Goal: Transaction & Acquisition: Purchase product/service

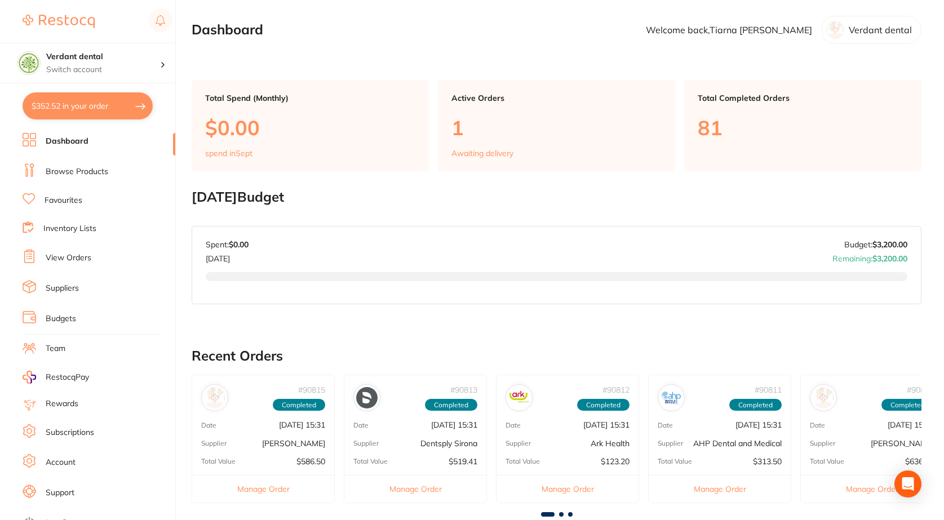
click at [99, 112] on button "$352.52 in your order" at bounding box center [88, 105] width 130 height 27
checkbox input "true"
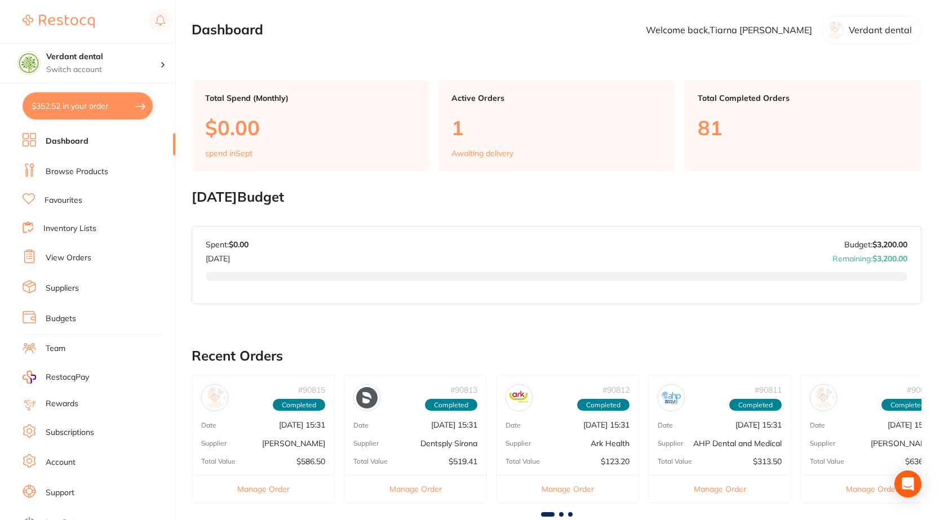
checkbox input "true"
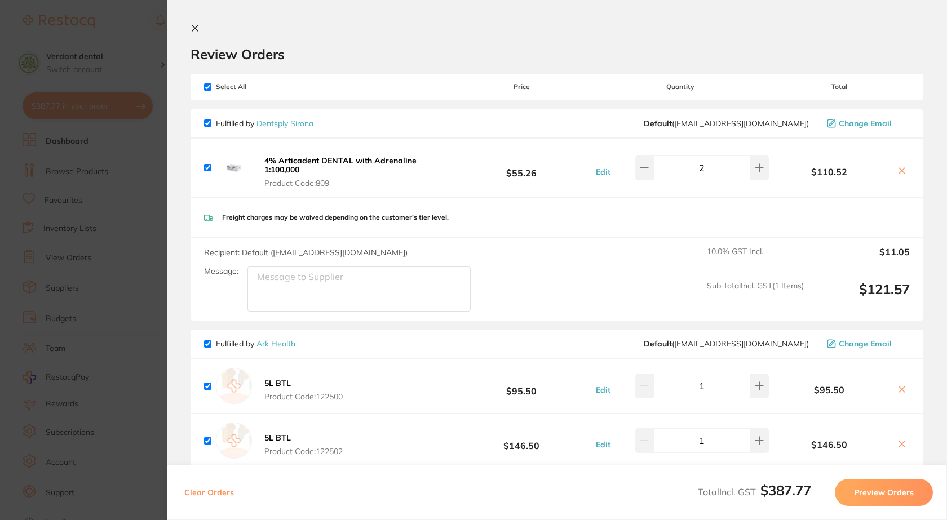
click at [190, 26] on section "Review Orders Your orders are being processed and we will notify you once we ha…" at bounding box center [557, 260] width 780 height 520
click at [198, 30] on icon at bounding box center [194, 28] width 9 height 9
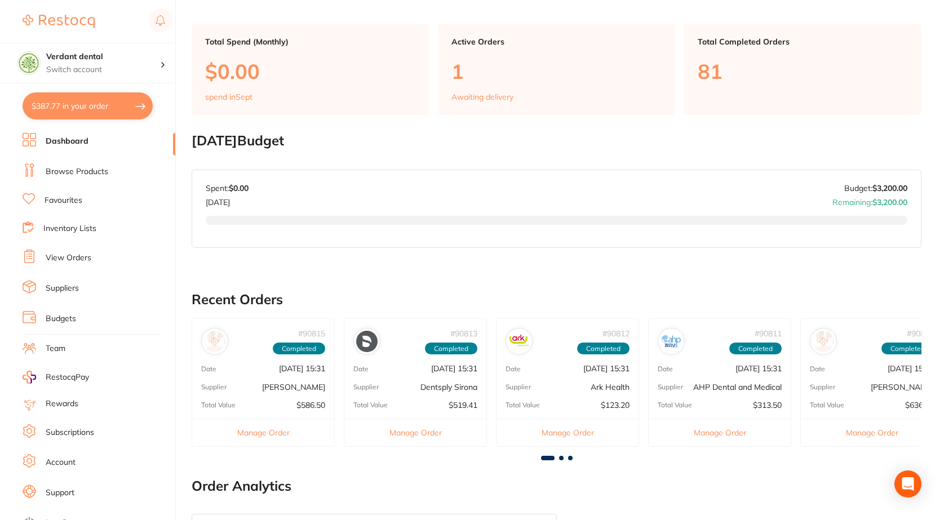
click at [61, 173] on link "Browse Products" at bounding box center [77, 171] width 63 height 11
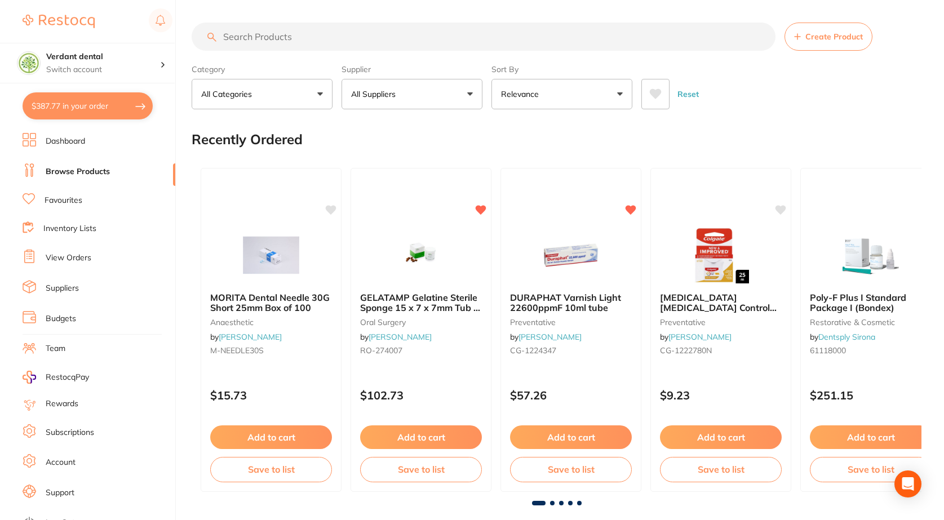
click at [305, 36] on input "search" at bounding box center [484, 37] width 584 height 28
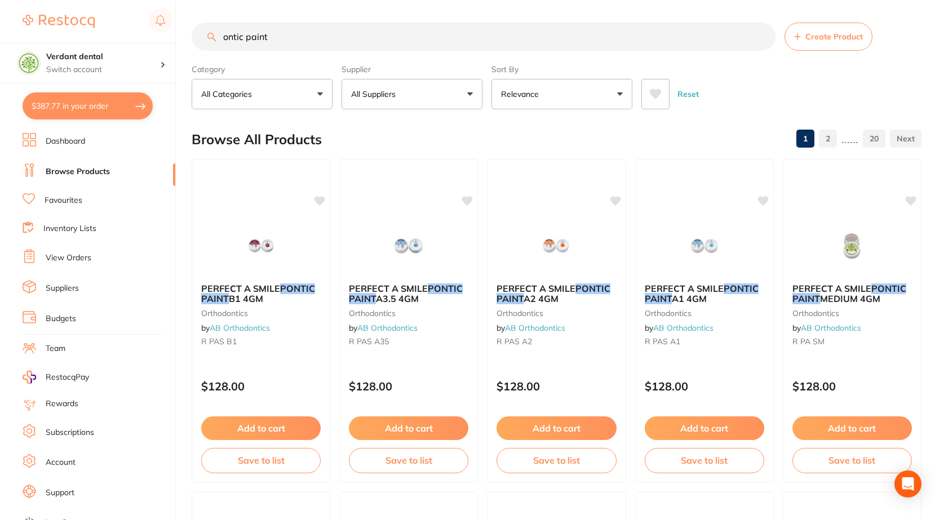
click at [224, 37] on input "ontic paint" at bounding box center [484, 37] width 584 height 28
type input "pontic paint"
click at [526, 331] on link "AB Orthodontics" at bounding box center [534, 328] width 61 height 10
click at [556, 242] on img at bounding box center [557, 245] width 74 height 57
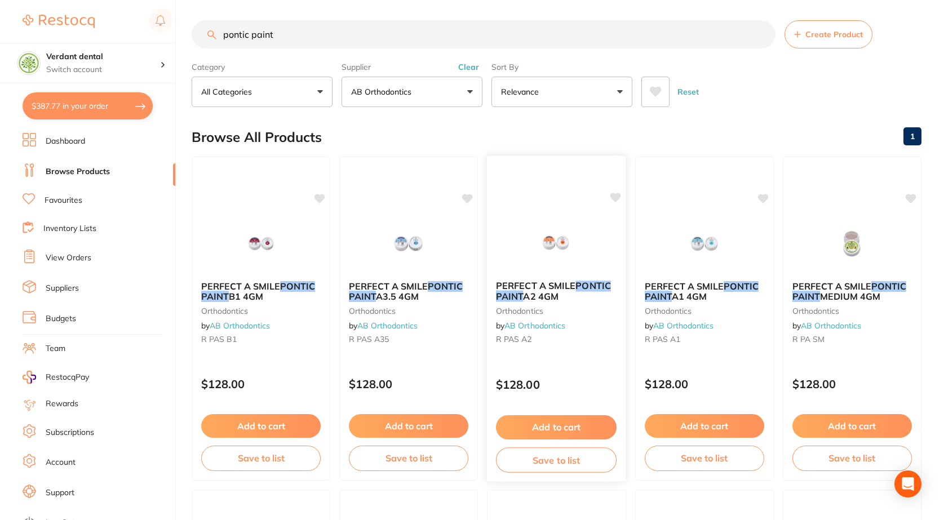
click at [557, 244] on img at bounding box center [557, 243] width 74 height 57
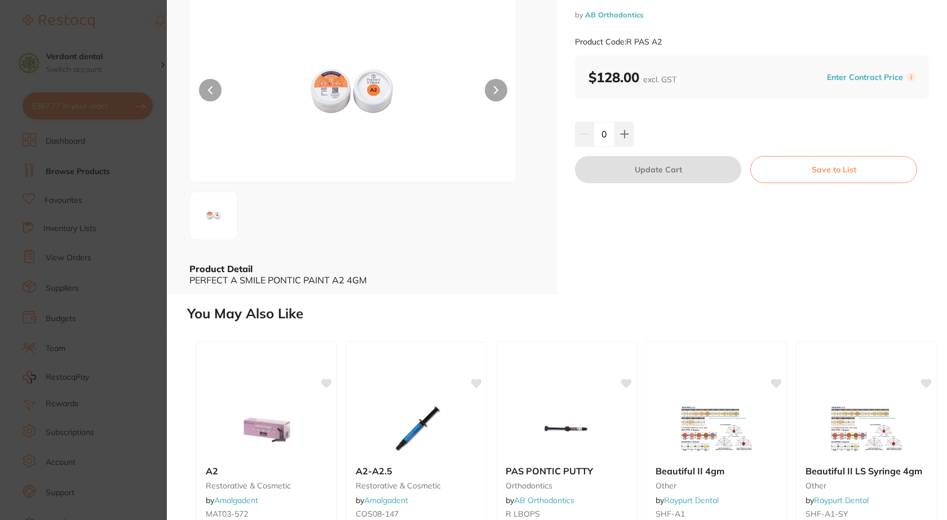
scroll to position [56, 0]
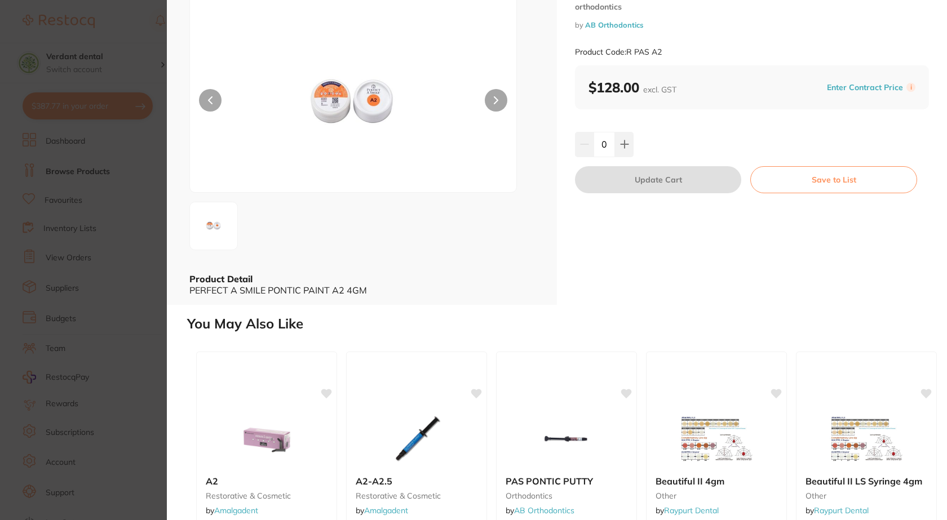
click at [115, 163] on section "PERFECT A SMILE PONTIC PAINT A2 4GM orthodontics by AB Orthodontics Product Cod…" at bounding box center [473, 260] width 947 height 520
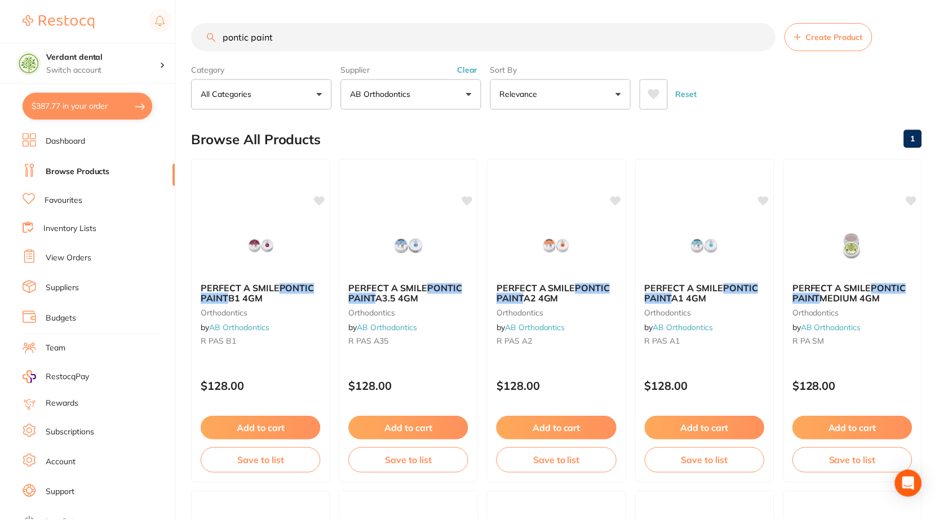
scroll to position [2, 0]
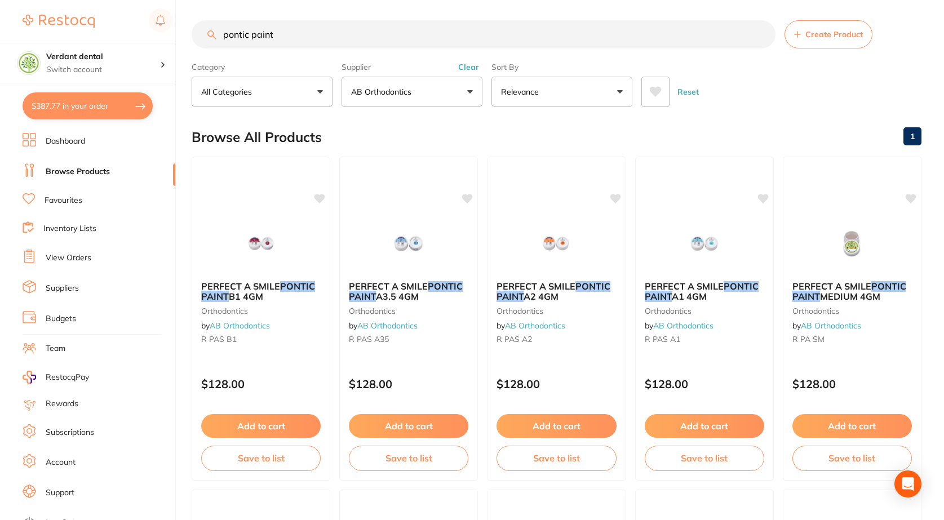
click at [62, 281] on li "Suppliers" at bounding box center [99, 288] width 153 height 17
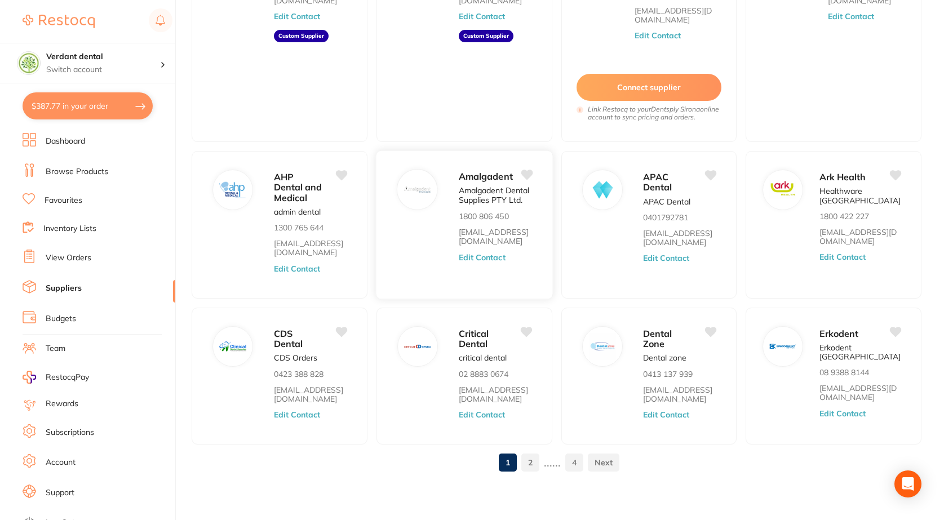
scroll to position [176, 0]
click at [532, 463] on link "2" at bounding box center [530, 461] width 18 height 23
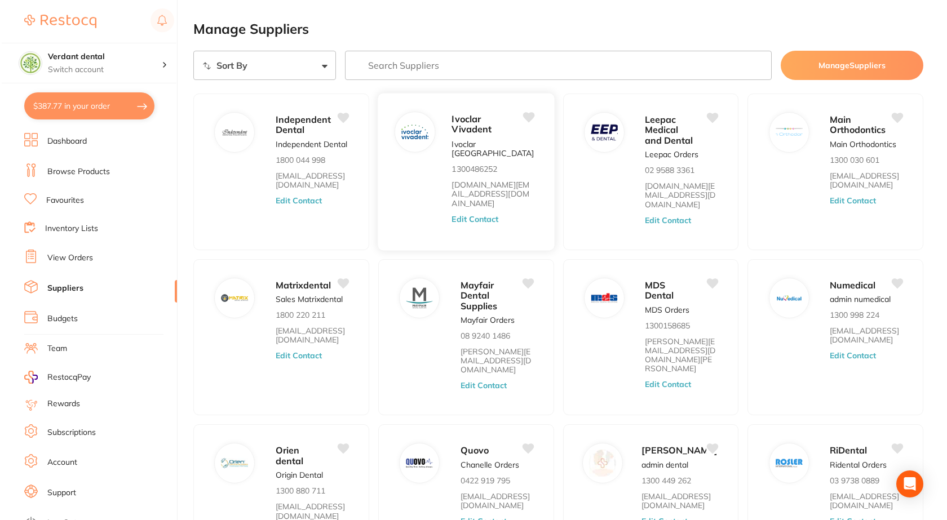
scroll to position [0, 0]
click at [419, 63] on input "search" at bounding box center [556, 66] width 427 height 29
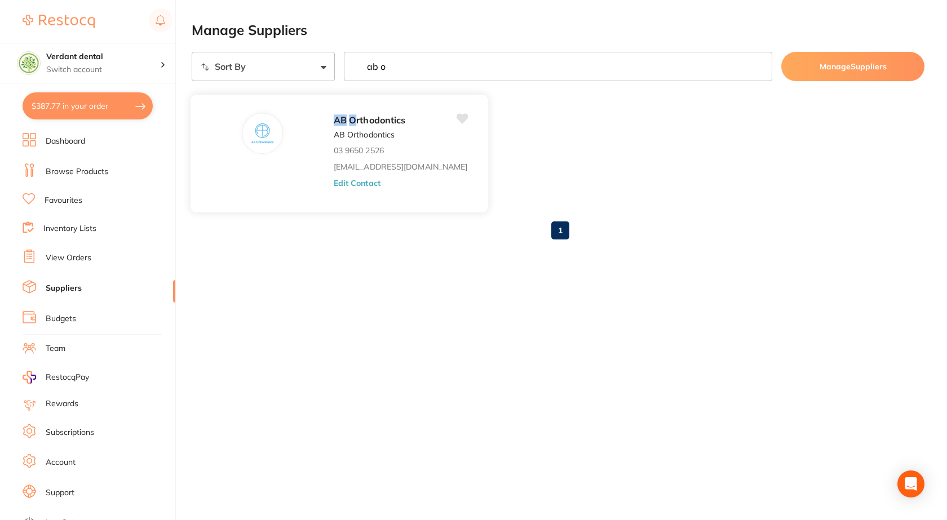
type input "ab o"
click at [379, 157] on div "AB O rthodontics AB Orthodontics 03 9650 2526 [EMAIL_ADDRESS][DOMAIN_NAME] Edit…" at bounding box center [405, 157] width 143 height 88
click at [348, 184] on button "Edit Contact" at bounding box center [357, 182] width 47 height 9
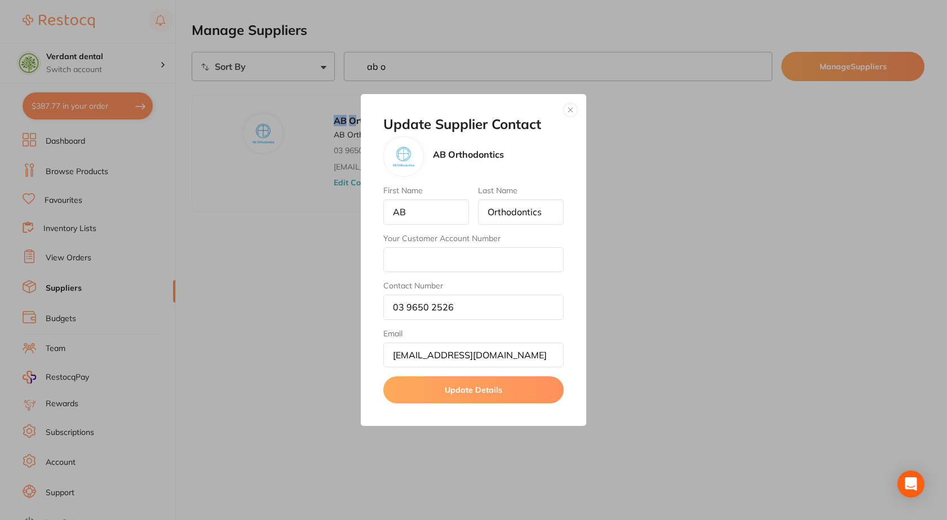
click at [569, 114] on button "button" at bounding box center [571, 110] width 14 height 14
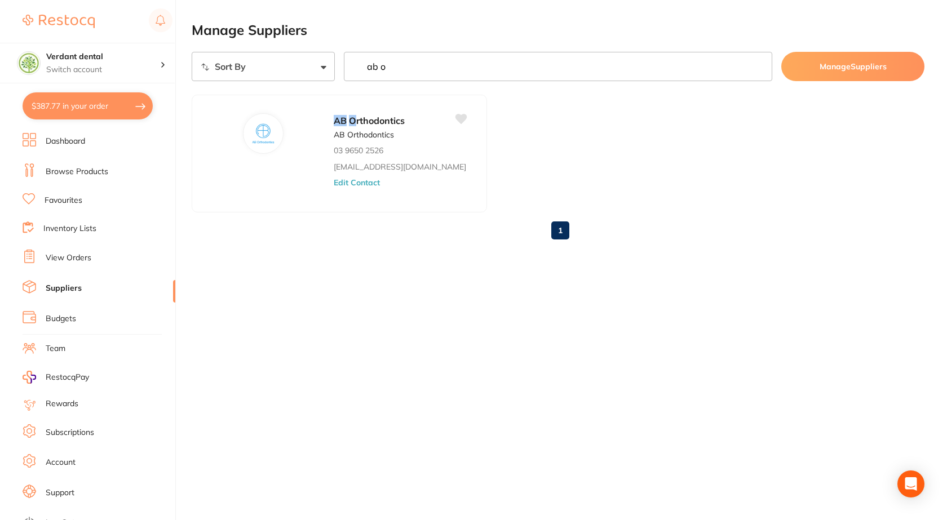
click at [400, 72] on input "ab o" at bounding box center [558, 66] width 429 height 29
click at [72, 165] on li "Browse Products" at bounding box center [99, 171] width 153 height 17
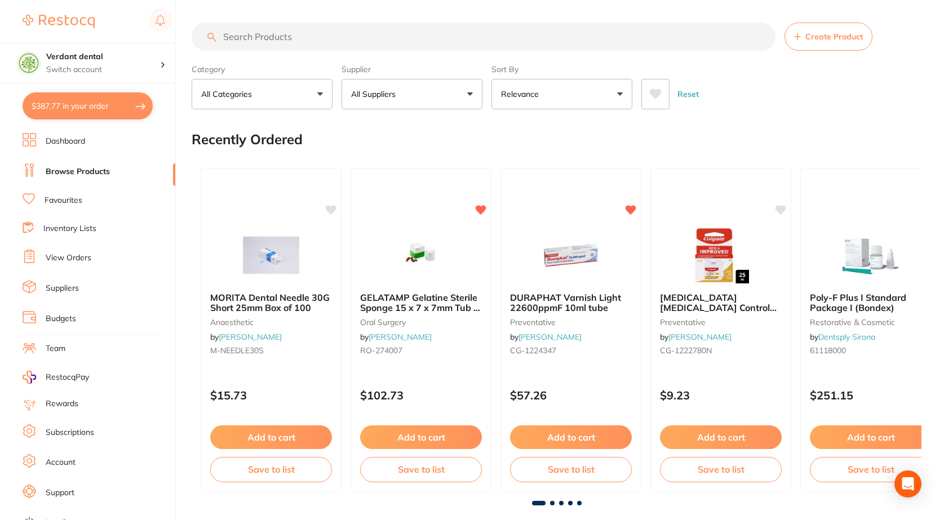
click at [367, 37] on input "search" at bounding box center [484, 37] width 584 height 28
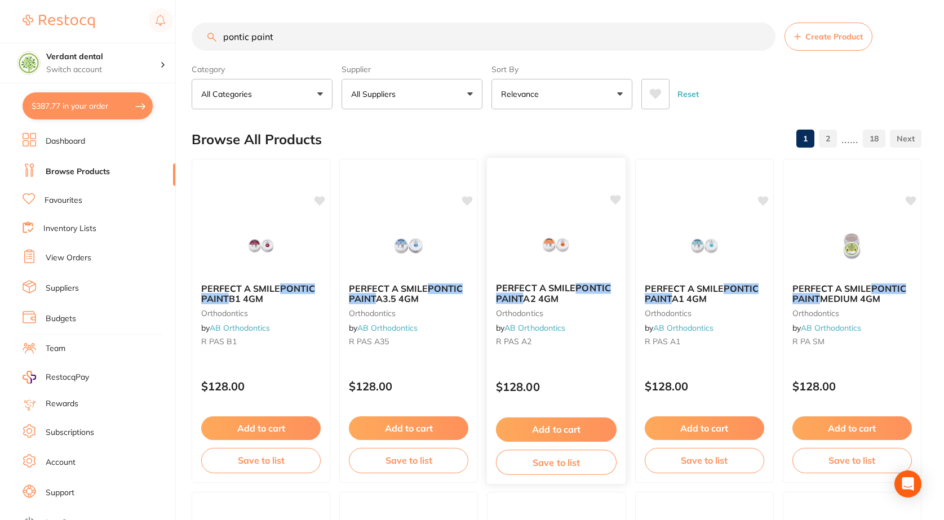
type input "pontic paint"
click at [546, 245] on img at bounding box center [557, 245] width 74 height 57
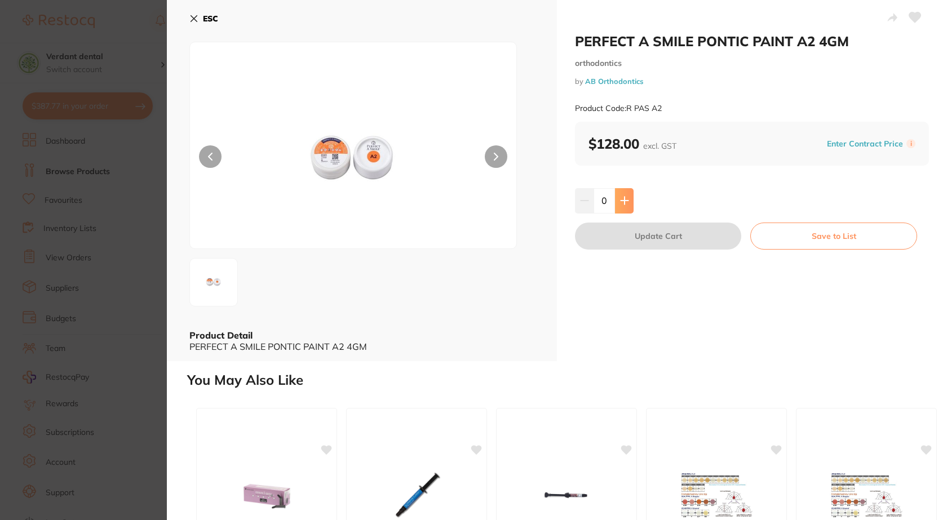
click at [626, 192] on button at bounding box center [624, 200] width 19 height 25
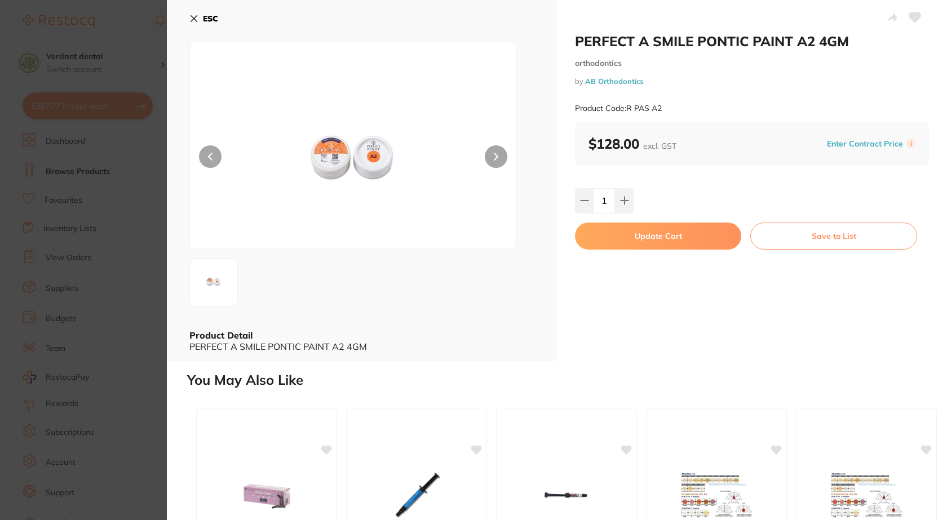
type input "1"
click at [659, 233] on button "Update Cart" at bounding box center [658, 236] width 166 height 27
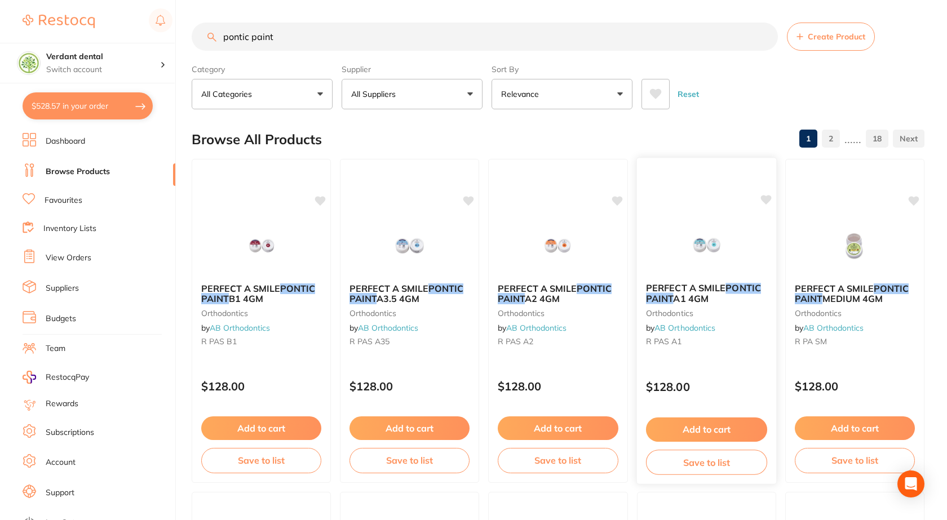
checkbox input "false"
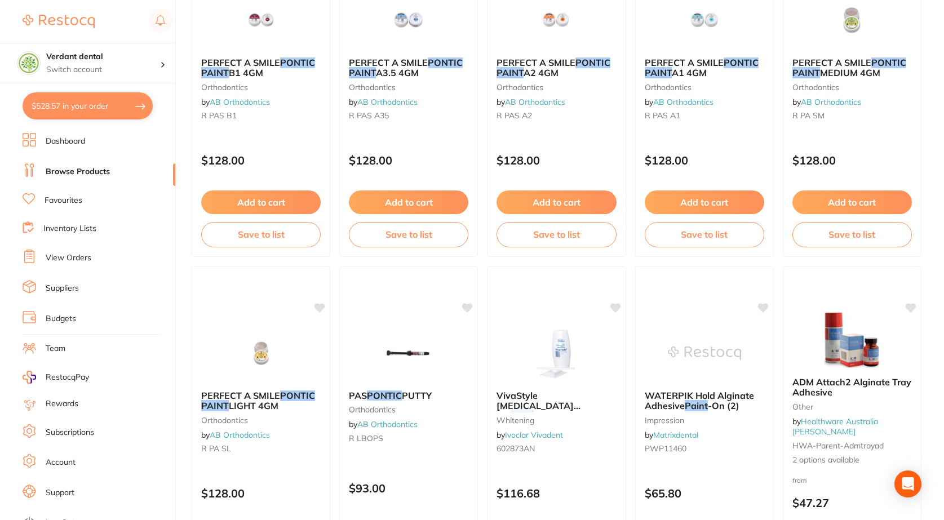
scroll to position [227, 0]
click at [74, 200] on link "Favourites" at bounding box center [64, 200] width 38 height 11
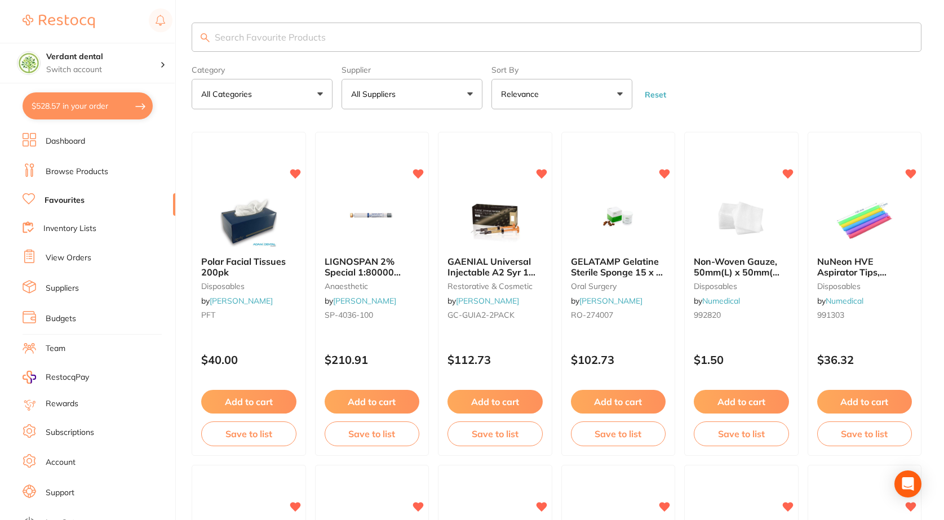
click at [345, 36] on input "search" at bounding box center [557, 37] width 730 height 29
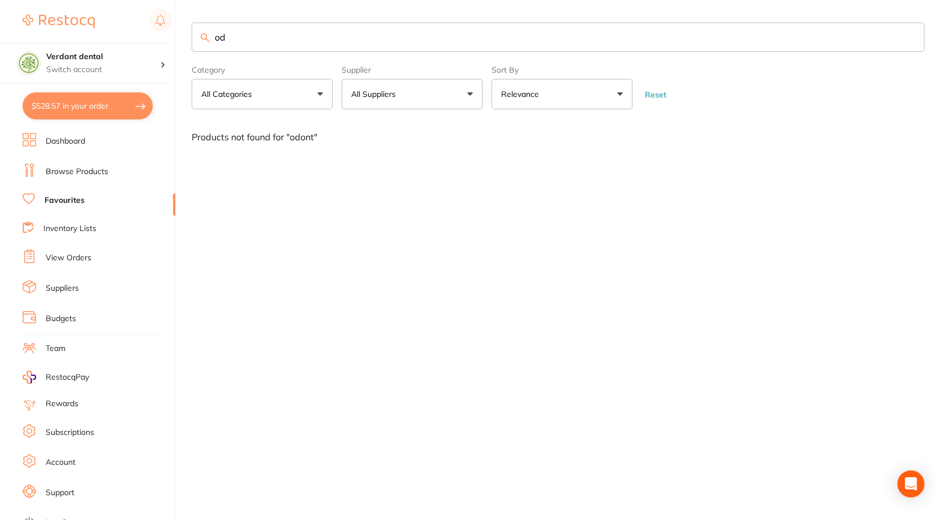
type input "o"
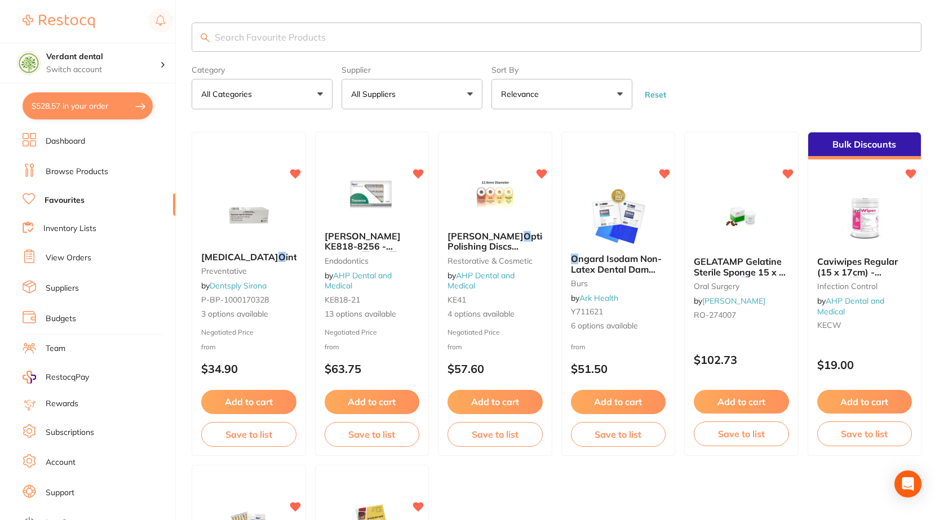
click at [69, 165] on li "Browse Products" at bounding box center [99, 171] width 153 height 17
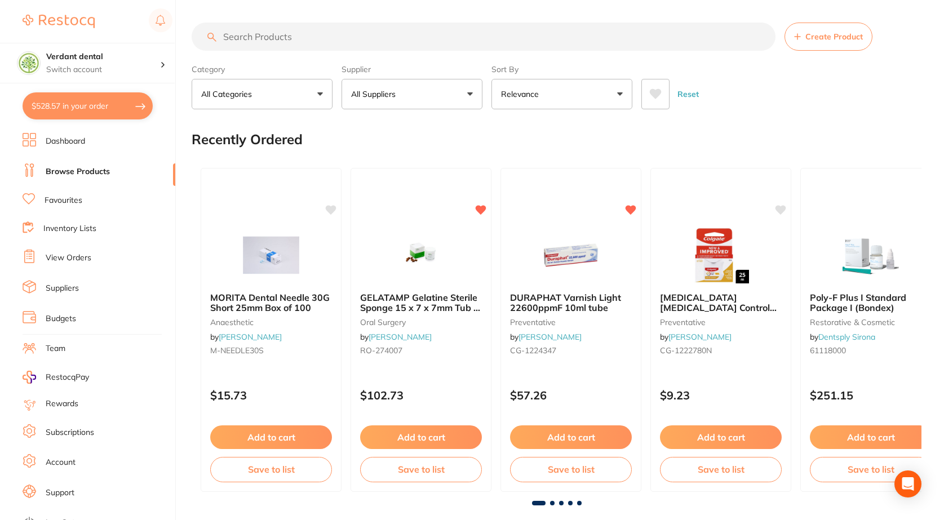
click at [264, 44] on input "search" at bounding box center [484, 37] width 584 height 28
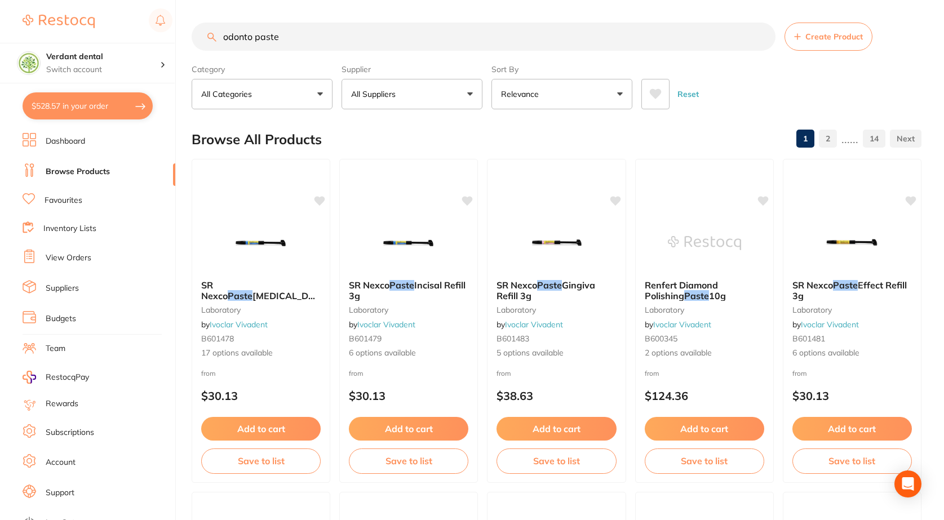
click at [258, 32] on input "odonto paste" at bounding box center [484, 37] width 584 height 28
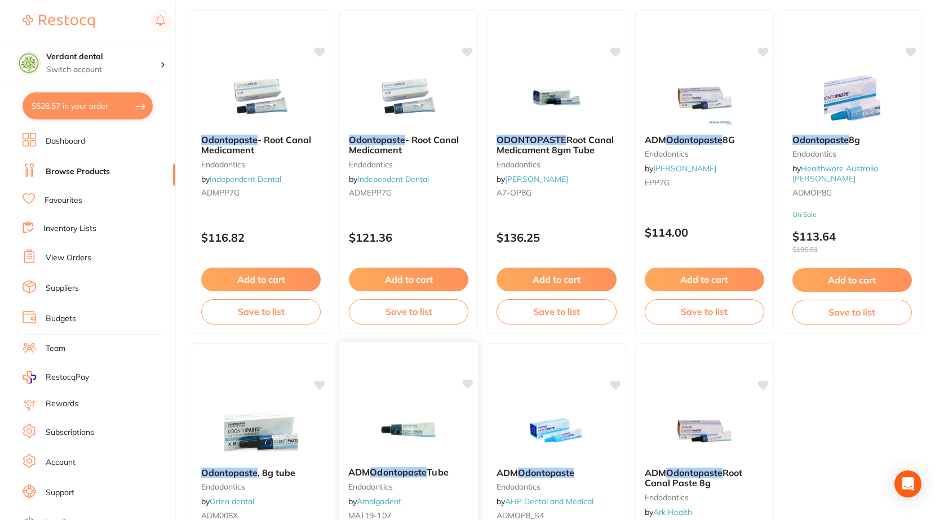
scroll to position [129, 0]
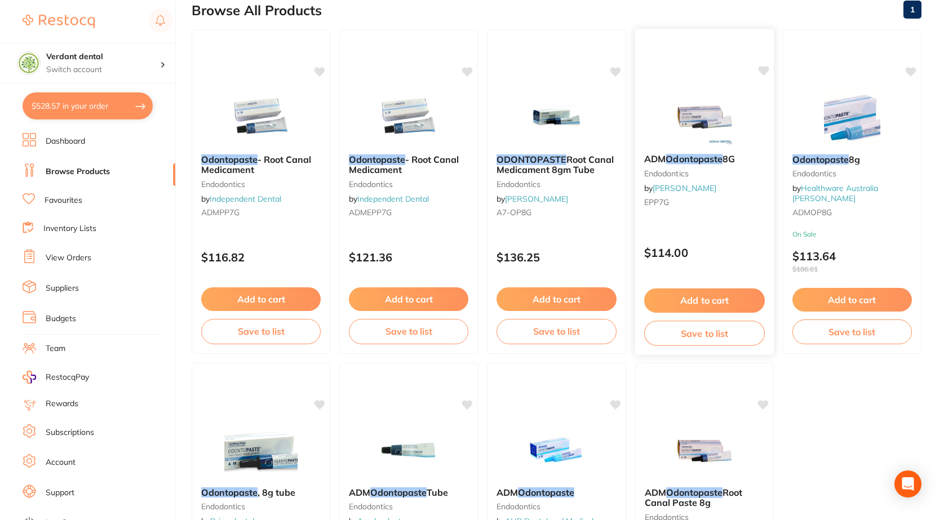
type input "odontopaste"
click at [692, 300] on button "Add to cart" at bounding box center [704, 301] width 121 height 24
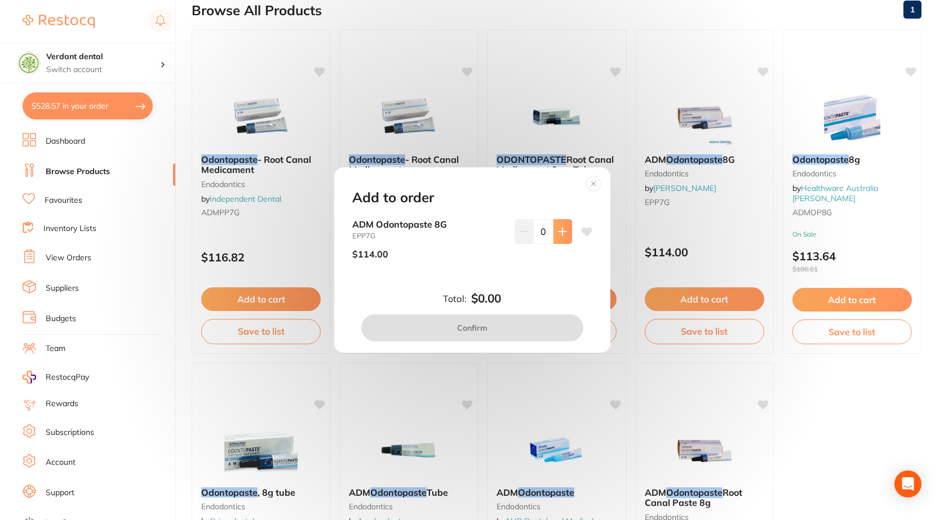
click at [558, 232] on icon at bounding box center [562, 231] width 9 height 9
type input "1"
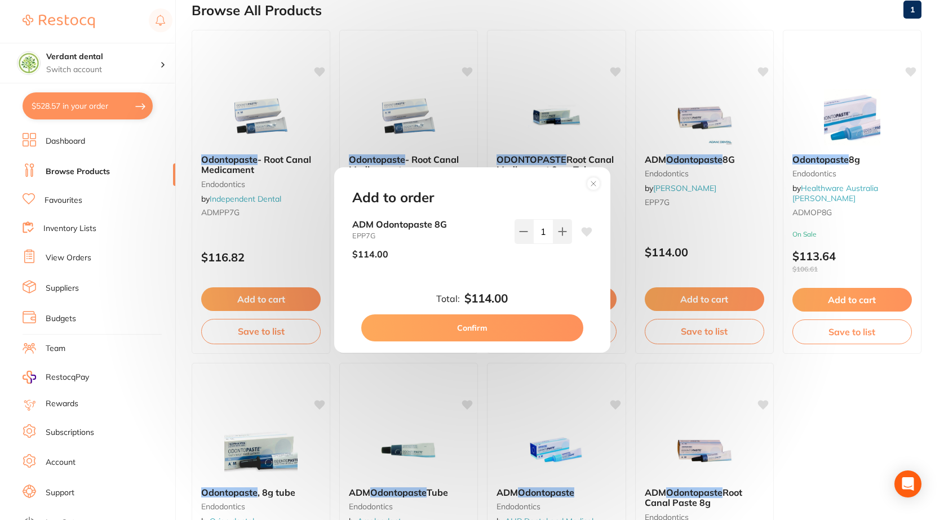
click at [521, 335] on button "Confirm" at bounding box center [472, 327] width 222 height 27
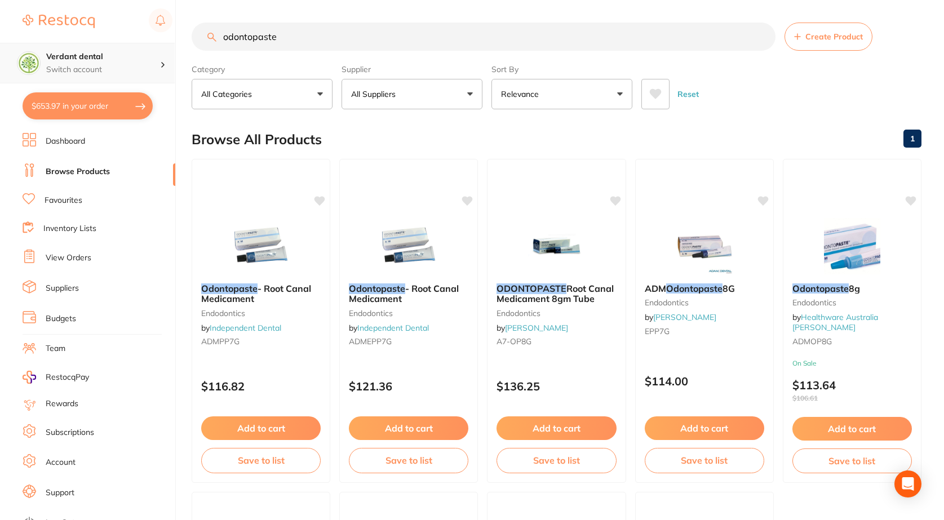
scroll to position [1, 0]
drag, startPoint x: 302, startPoint y: 45, endPoint x: 157, endPoint y: 48, distance: 144.9
click at [157, 48] on div "$653.97 Verdant dental Switch account Verdant dental $653.97 in your order Dash…" at bounding box center [472, 260] width 944 height 520
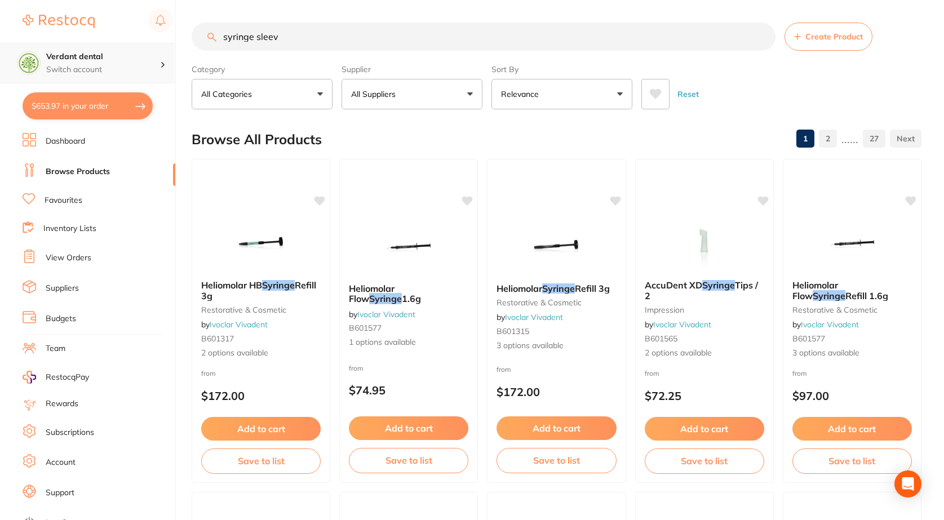
type input "syringe sleeve"
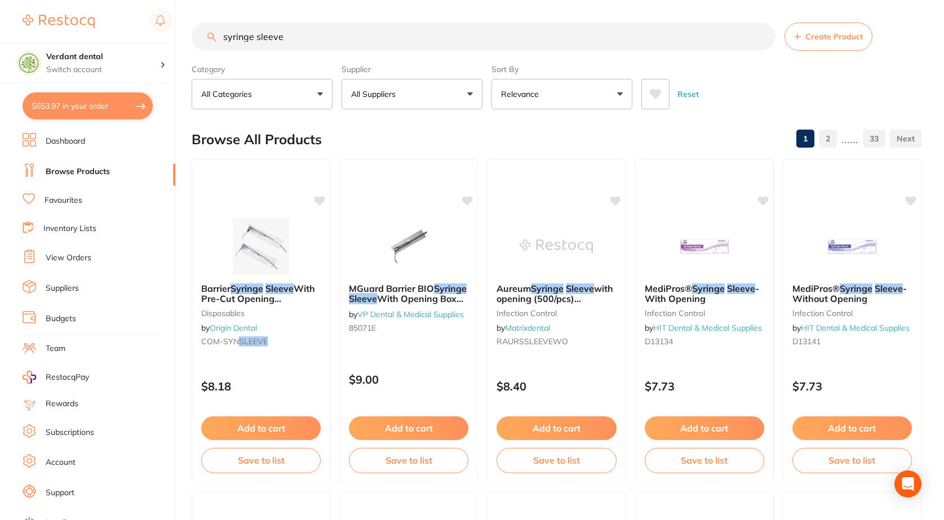
click at [69, 199] on link "Favourites" at bounding box center [64, 200] width 38 height 11
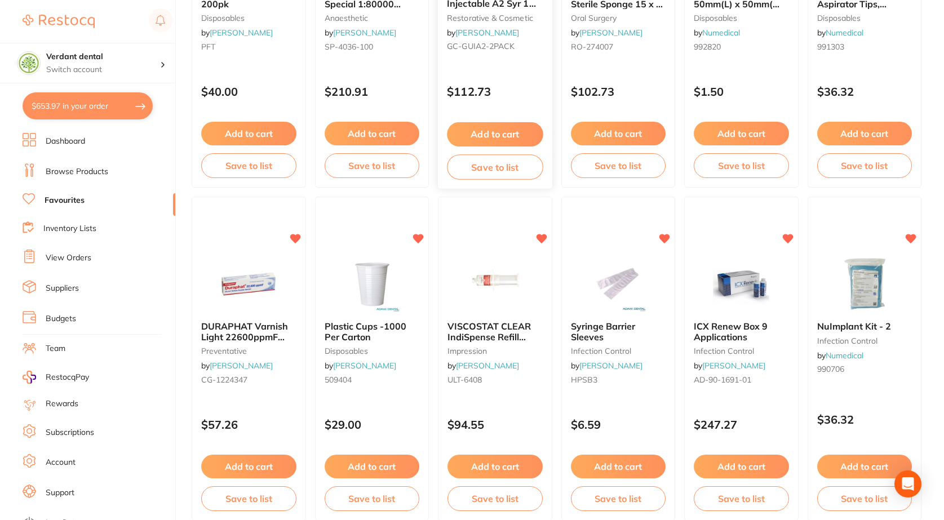
scroll to position [282, 0]
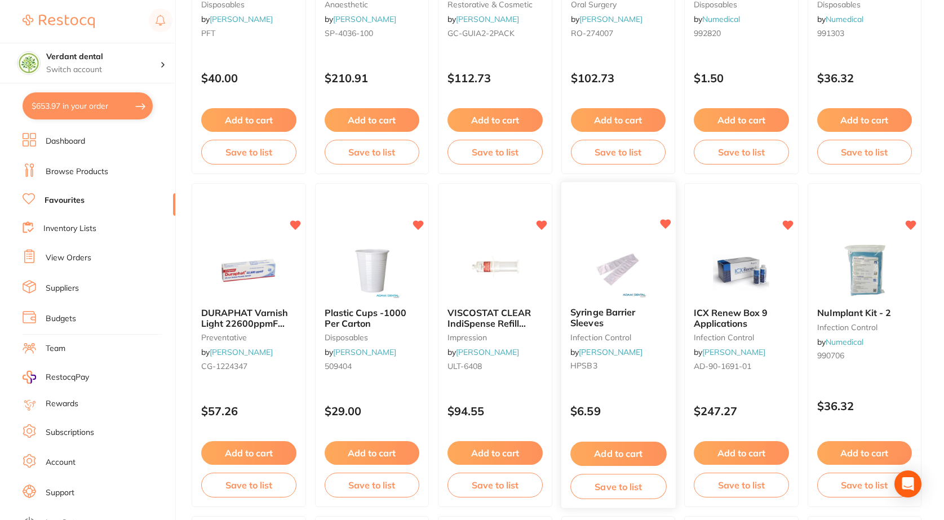
click at [635, 298] on img at bounding box center [618, 270] width 74 height 57
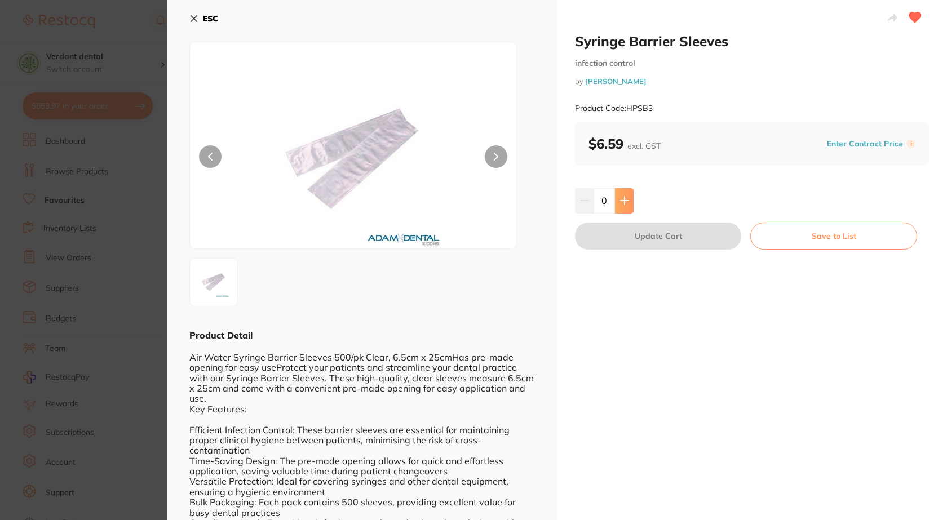
click at [623, 203] on icon at bounding box center [623, 200] width 7 height 7
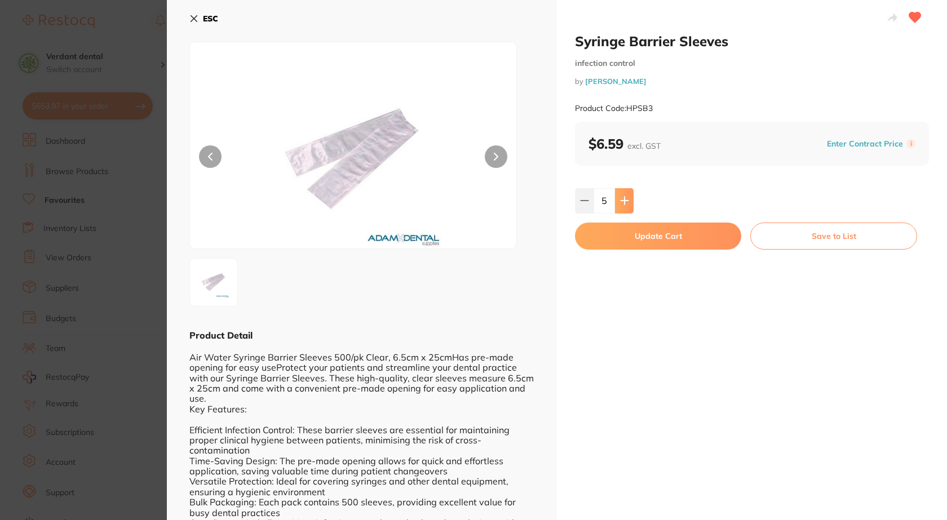
click at [623, 203] on icon at bounding box center [623, 200] width 7 height 7
type input "6"
click at [653, 240] on button "Update Cart" at bounding box center [658, 236] width 166 height 27
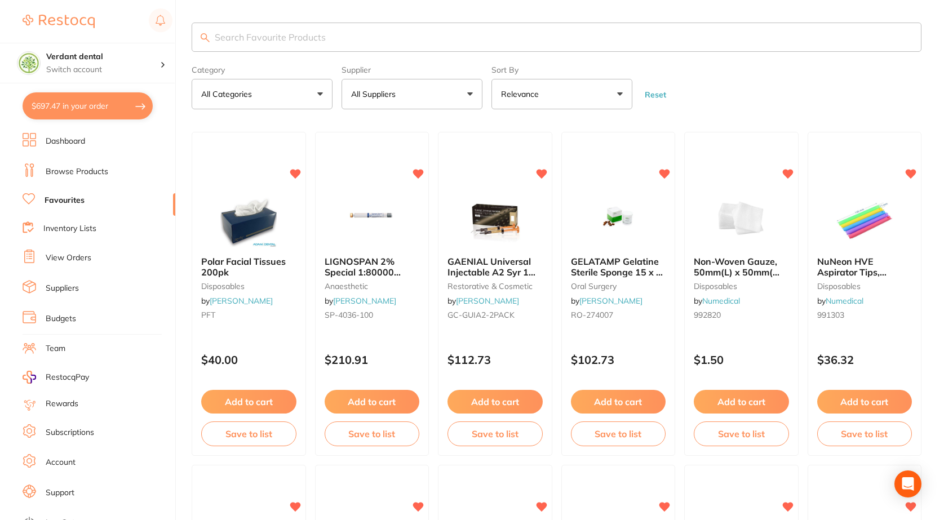
click at [229, 36] on input "search" at bounding box center [557, 37] width 730 height 29
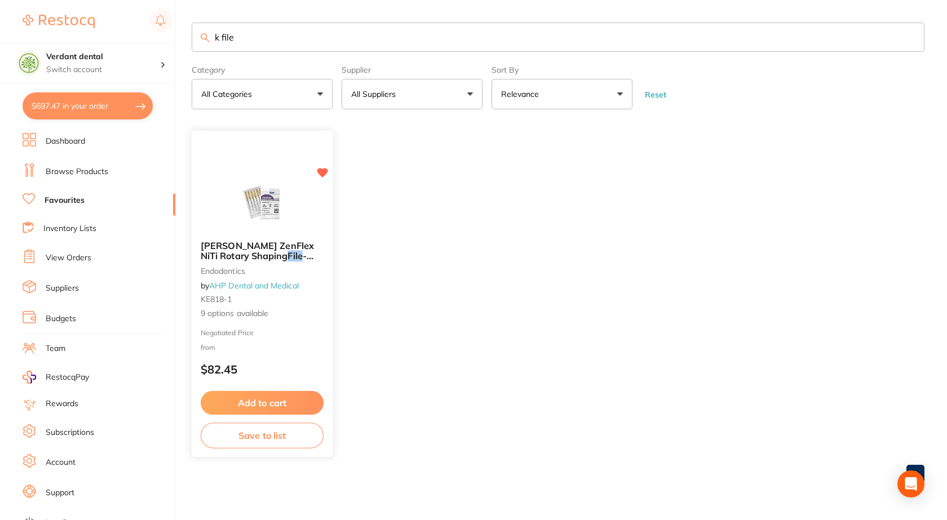
type input "k file"
click at [238, 245] on span "[PERSON_NAME] ZenFlex NiTi Rotary Shaping" at bounding box center [257, 251] width 113 height 22
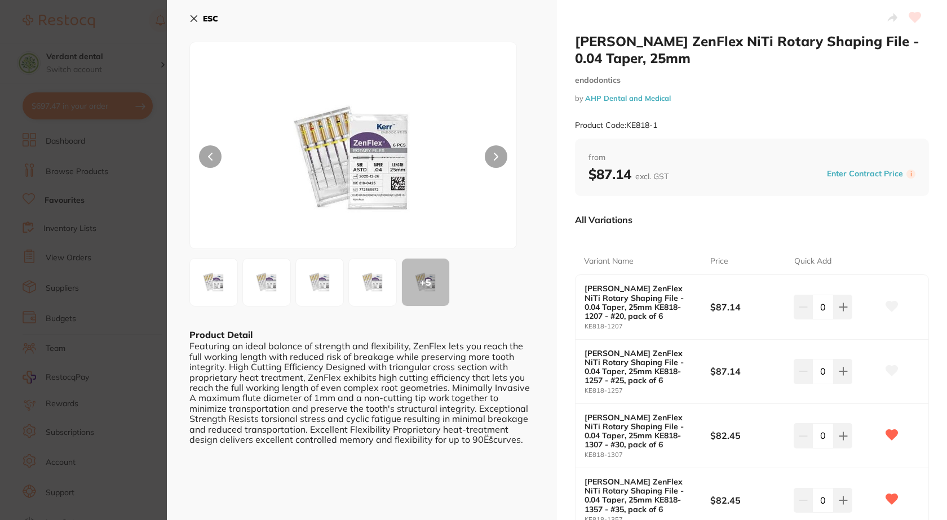
click at [196, 20] on icon at bounding box center [194, 19] width 6 height 6
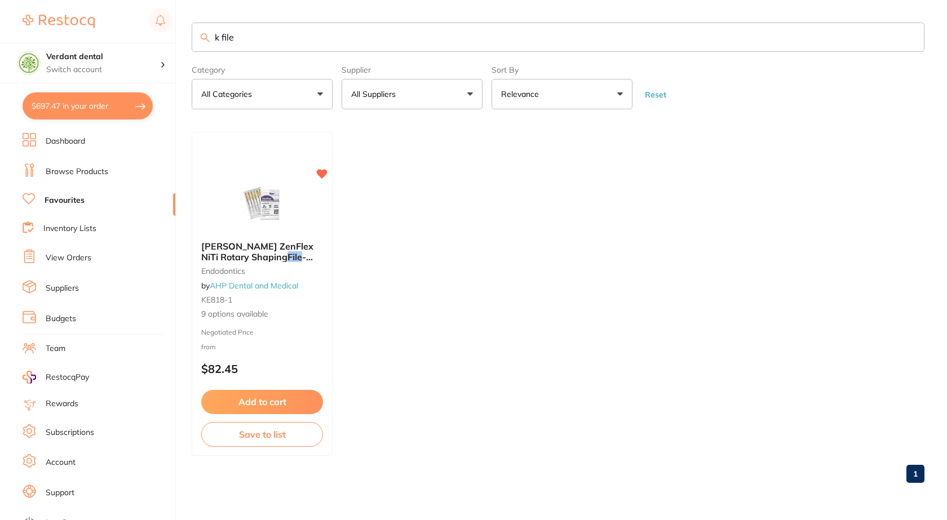
click at [78, 168] on link "Browse Products" at bounding box center [77, 171] width 63 height 11
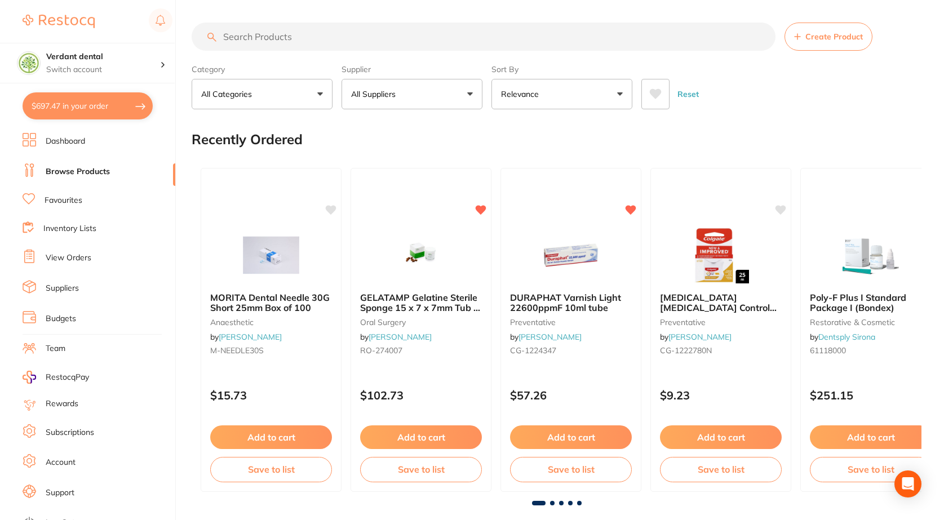
click at [275, 34] on input "search" at bounding box center [484, 37] width 584 height 28
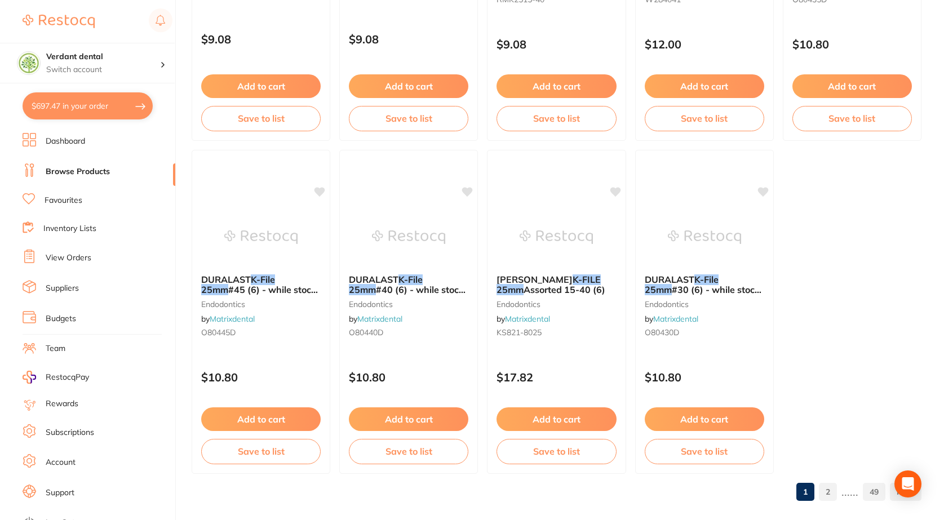
scroll to position [3352, 0]
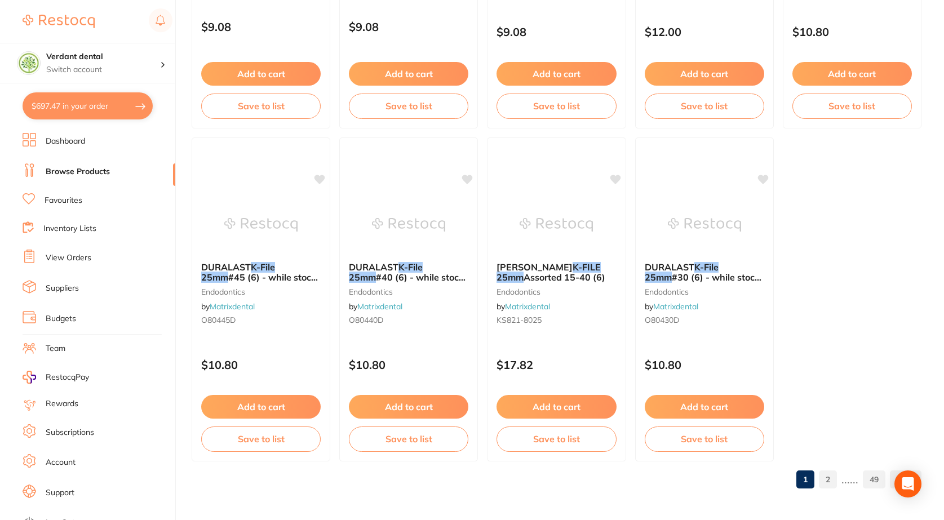
type input "kfile 25mm"
click at [828, 479] on link "2" at bounding box center [828, 479] width 18 height 23
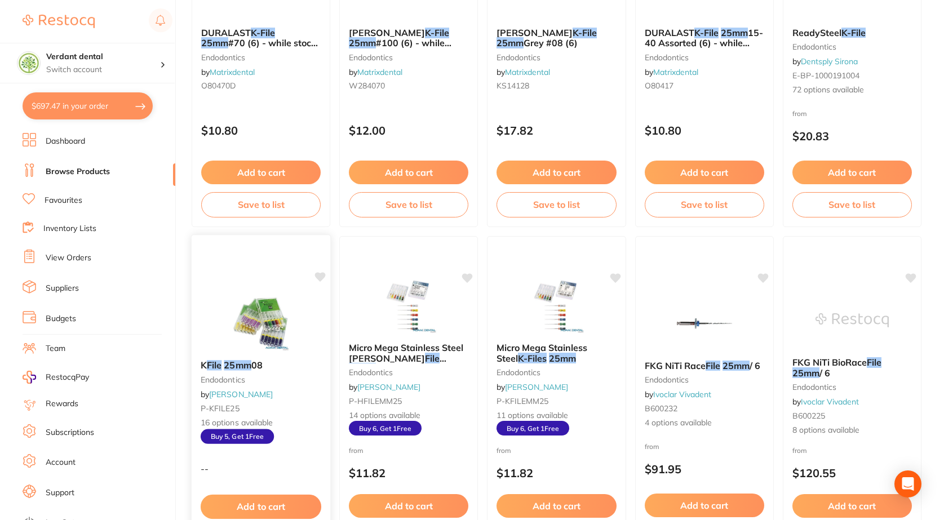
scroll to position [958, 0]
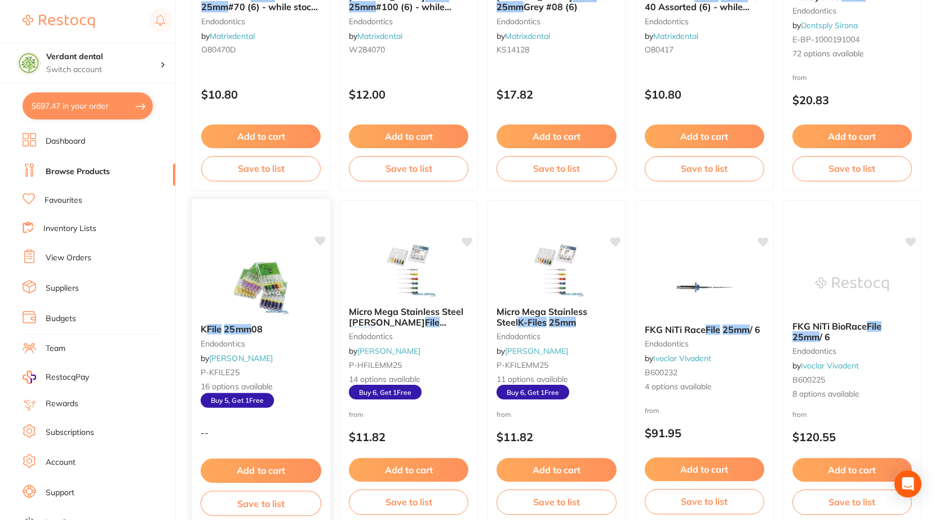
click at [245, 400] on span "Buy 5, Get 1 Free" at bounding box center [237, 400] width 73 height 15
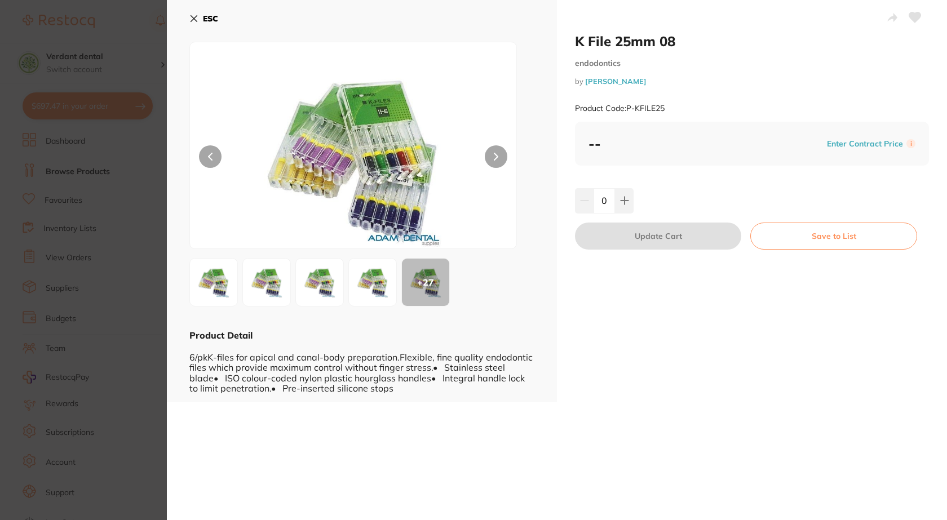
click at [199, 16] on button "ESC" at bounding box center [203, 18] width 29 height 19
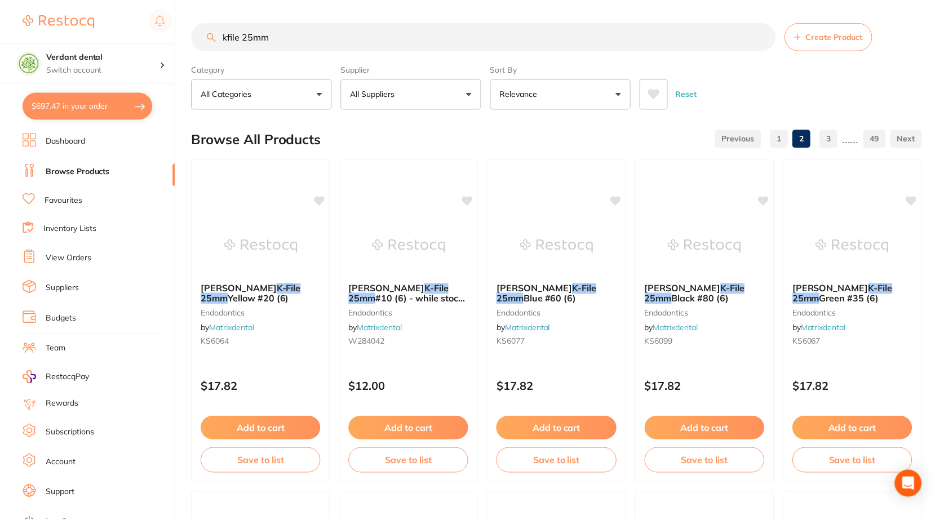
scroll to position [958, 0]
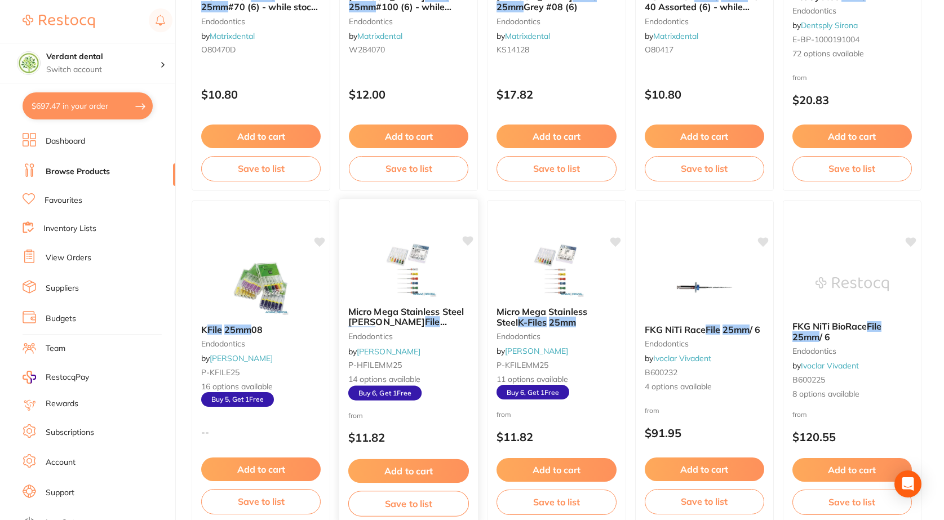
click at [386, 381] on span "14 options available" at bounding box center [408, 379] width 121 height 11
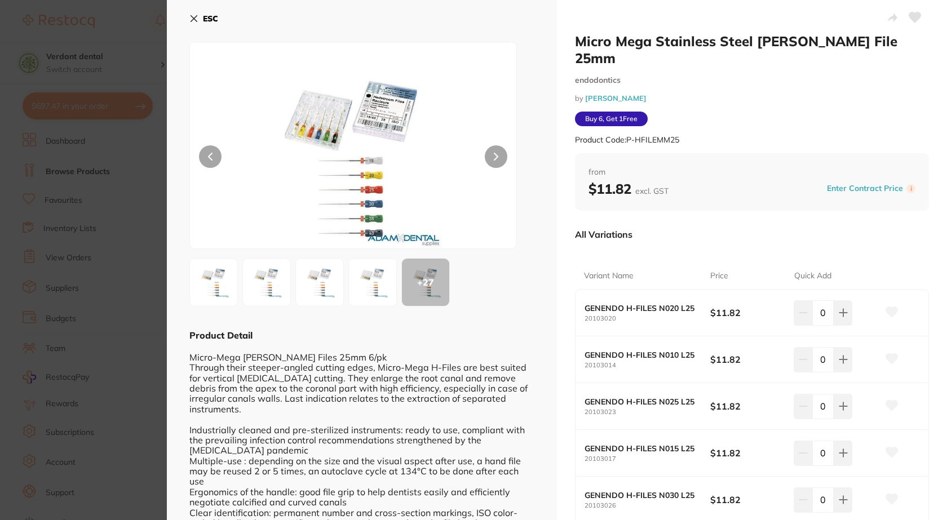
click at [190, 15] on icon at bounding box center [193, 18] width 9 height 9
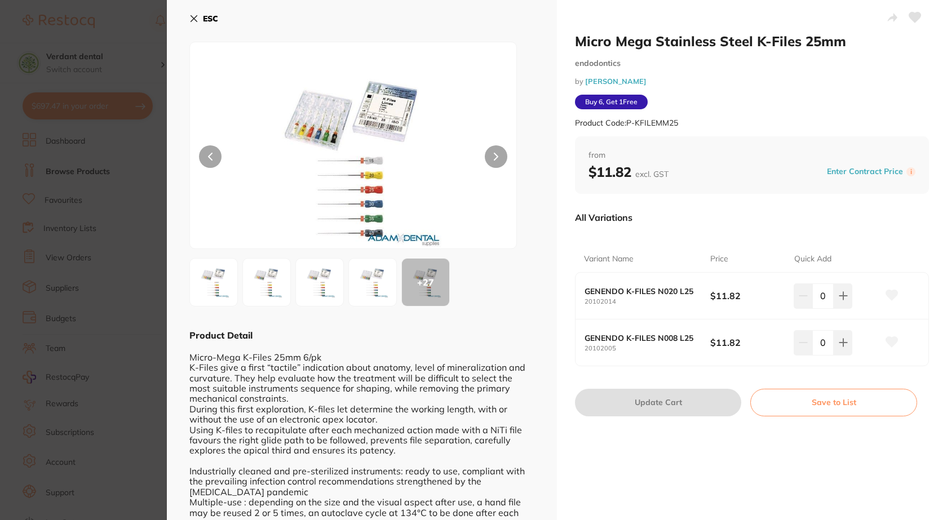
click at [193, 23] on icon at bounding box center [193, 18] width 9 height 9
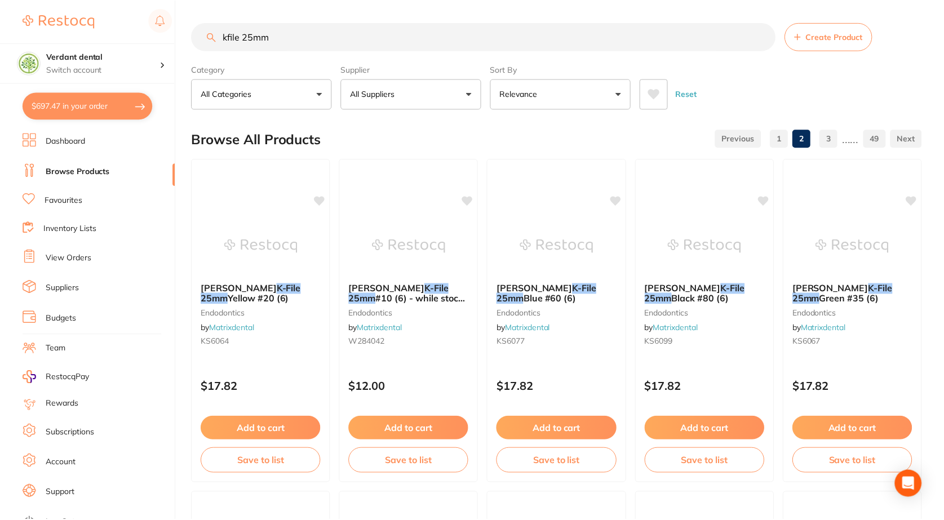
scroll to position [1071, 0]
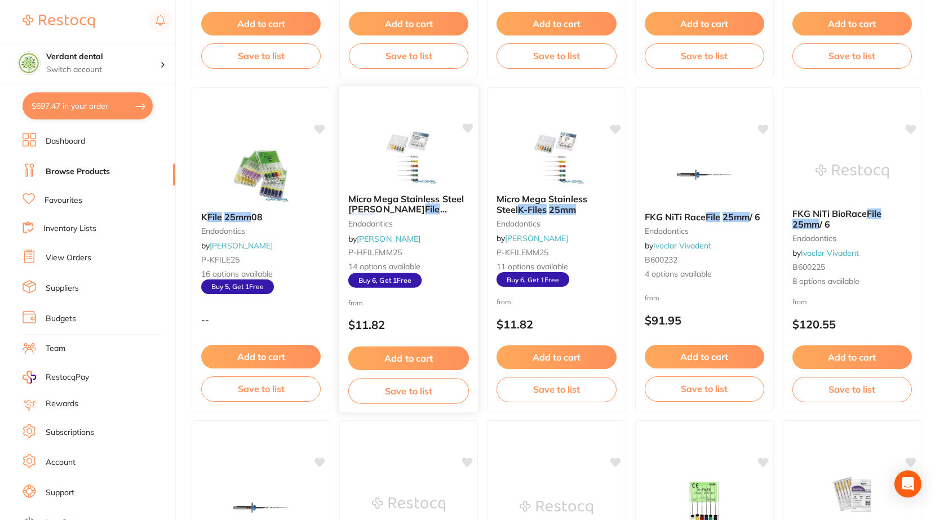
click at [389, 268] on span "14 options available" at bounding box center [408, 266] width 121 height 11
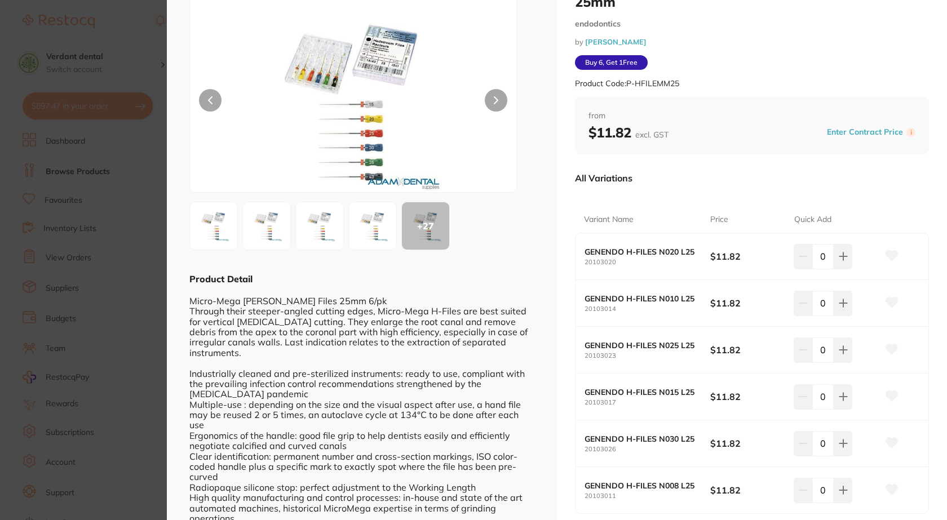
scroll to position [113, 0]
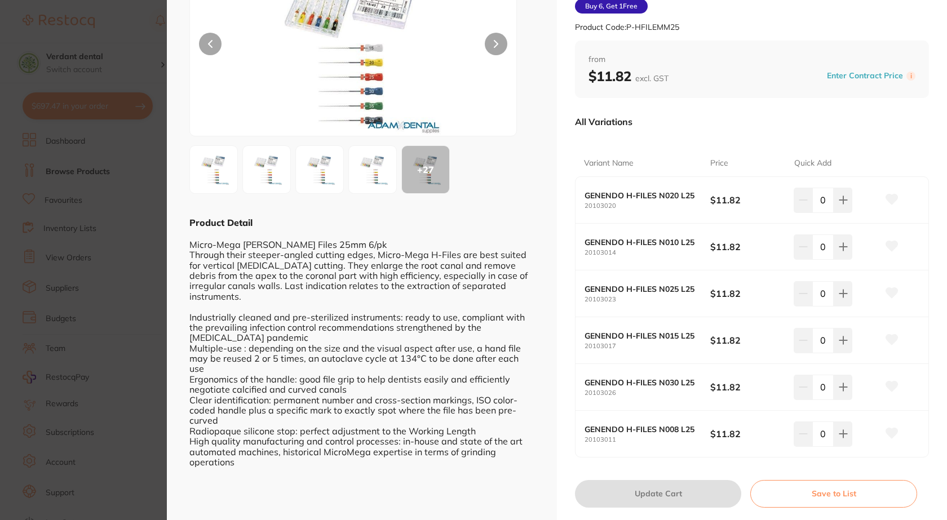
click at [686, 331] on div "GENENDO H-FILES N015 L25 20103017" at bounding box center [647, 340] width 126 height 19
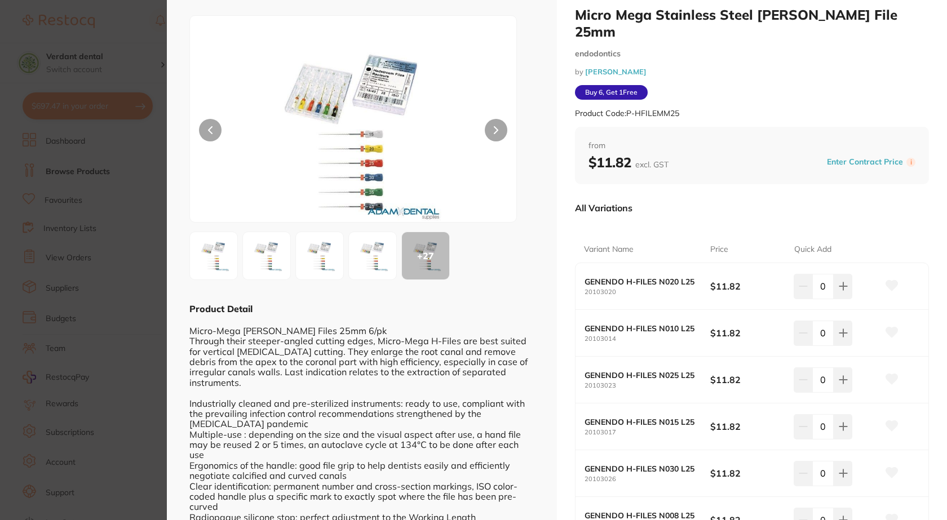
scroll to position [0, 0]
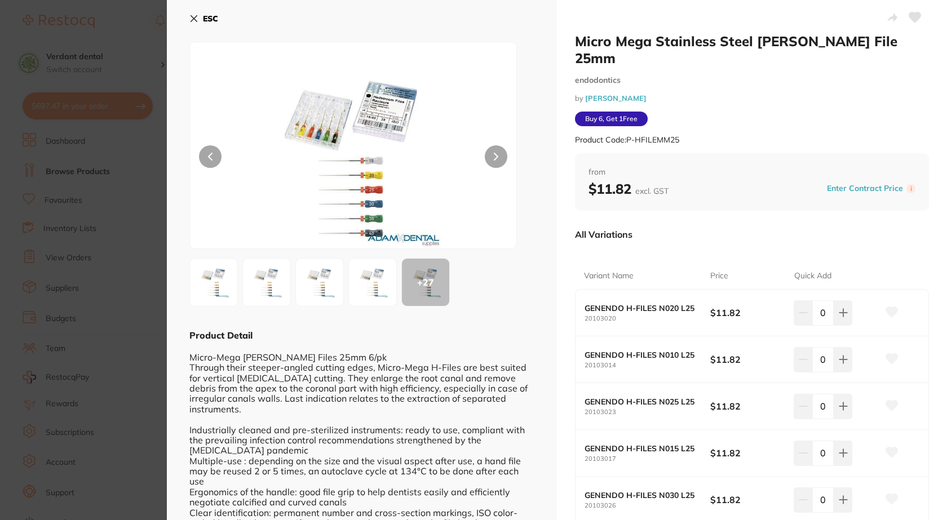
click at [200, 18] on button "ESC" at bounding box center [203, 18] width 29 height 19
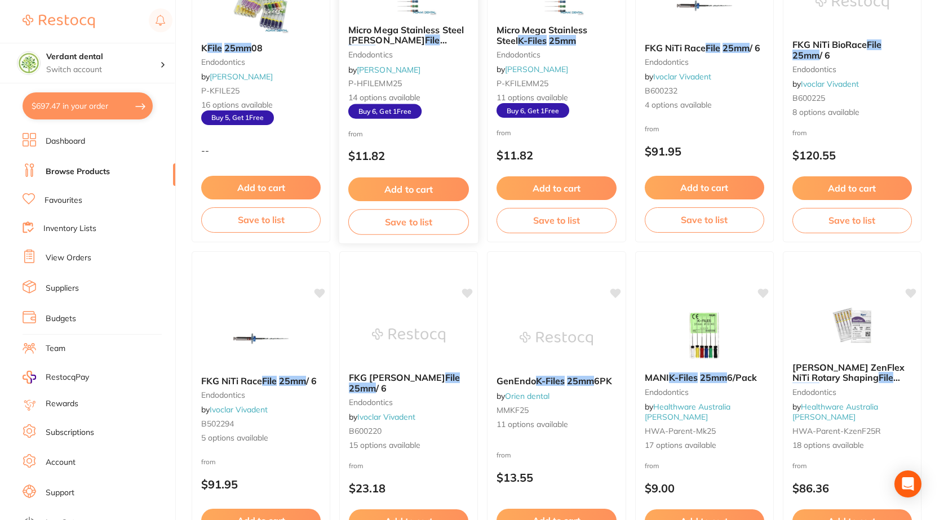
scroll to position [1183, 0]
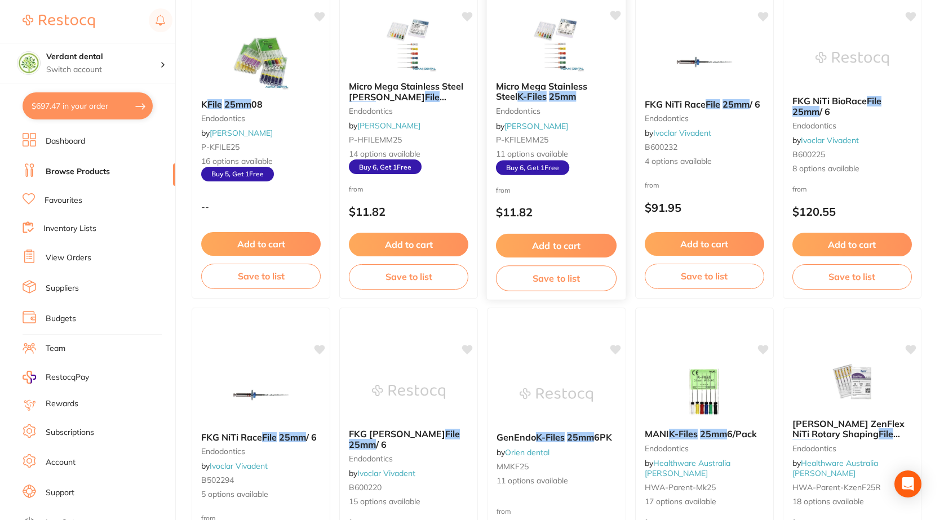
click at [534, 153] on span "11 options available" at bounding box center [556, 154] width 121 height 11
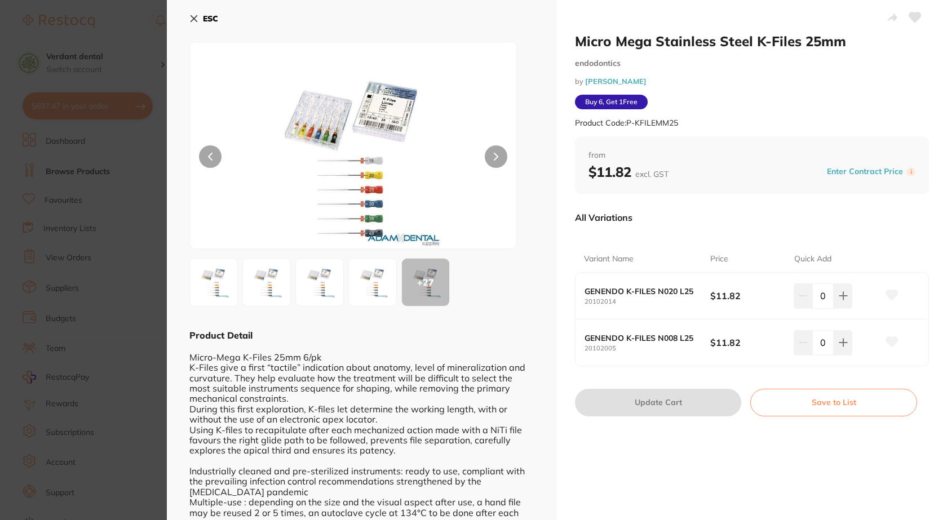
click at [202, 21] on button "ESC" at bounding box center [203, 18] width 29 height 19
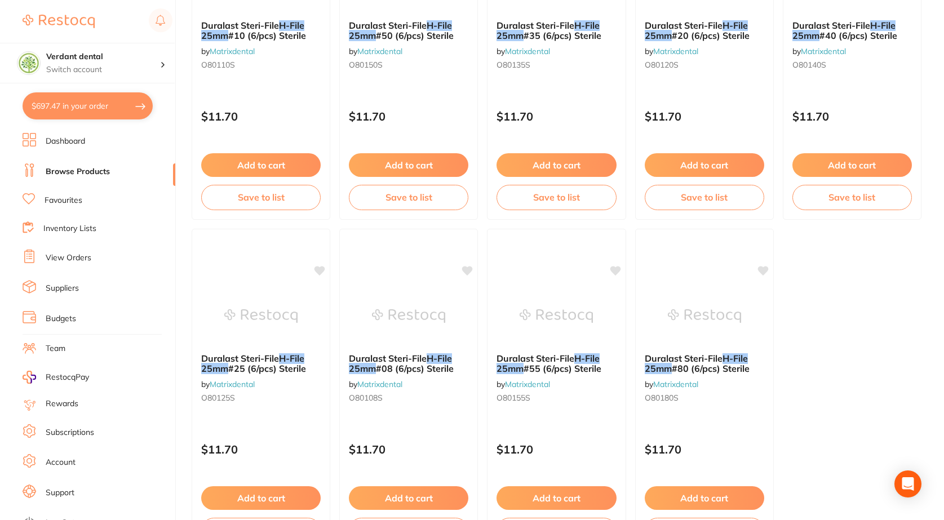
scroll to position [3352, 0]
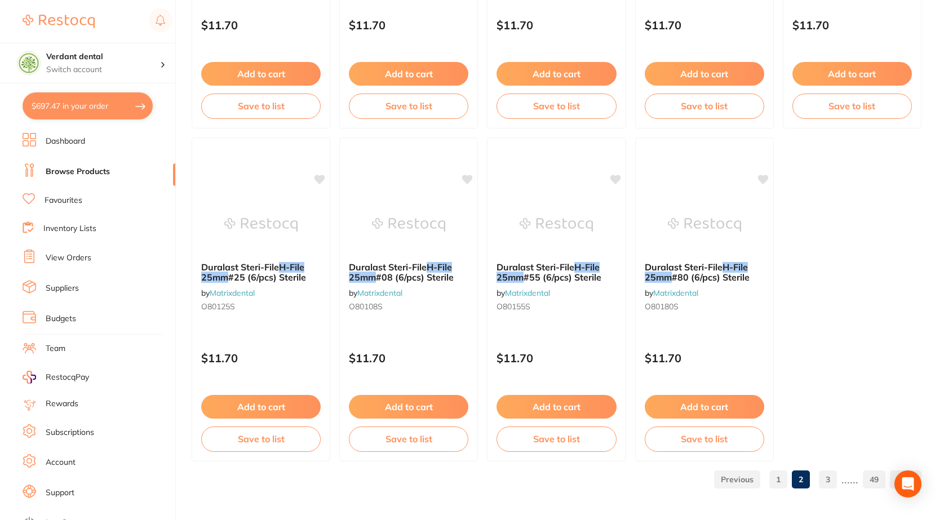
click at [830, 480] on link "3" at bounding box center [828, 479] width 18 height 23
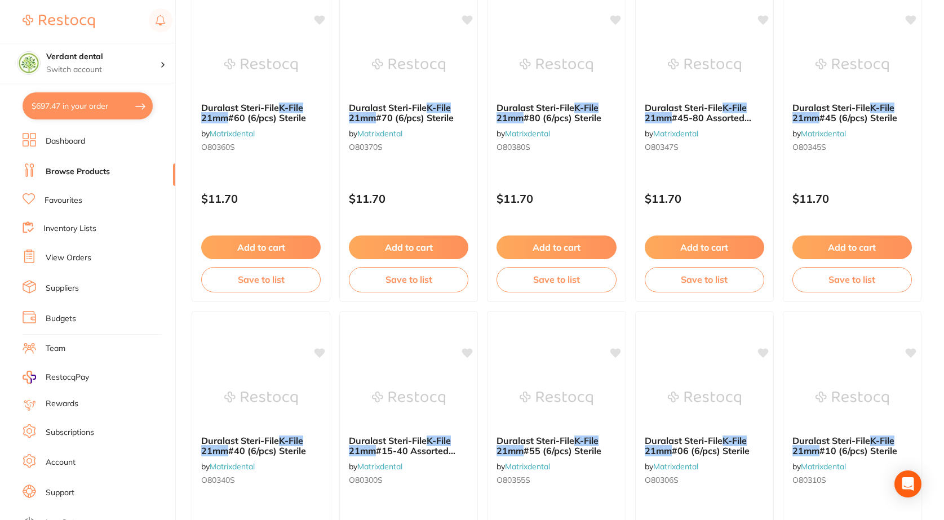
scroll to position [507, 0]
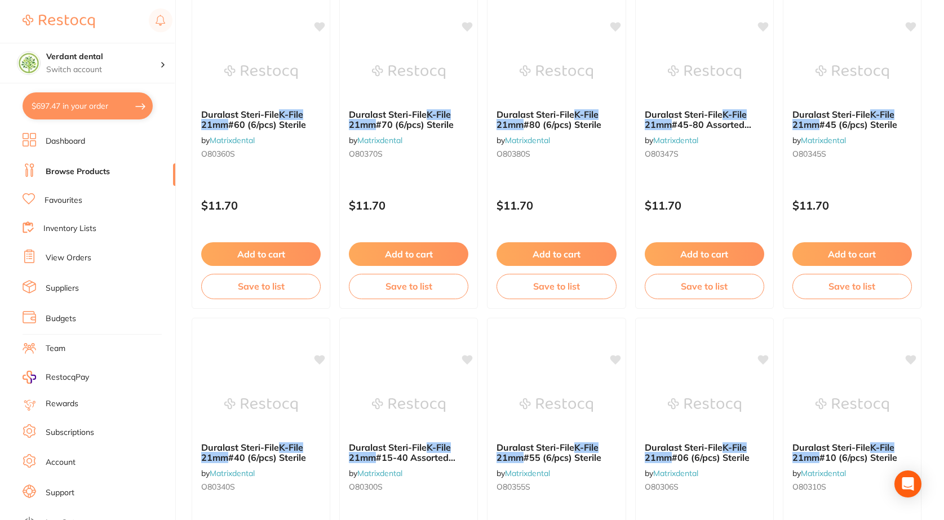
click at [96, 108] on button "$697.47 in your order" at bounding box center [88, 105] width 130 height 27
checkbox input "true"
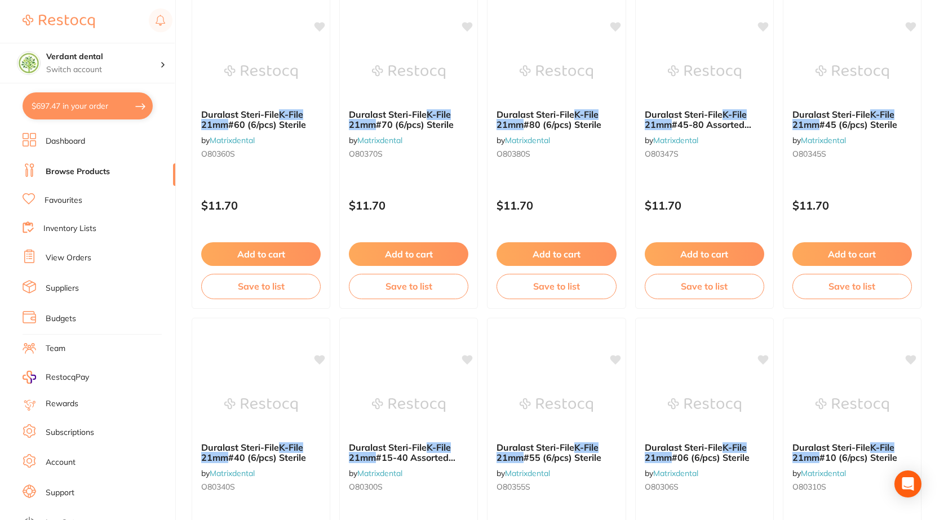
checkbox input "true"
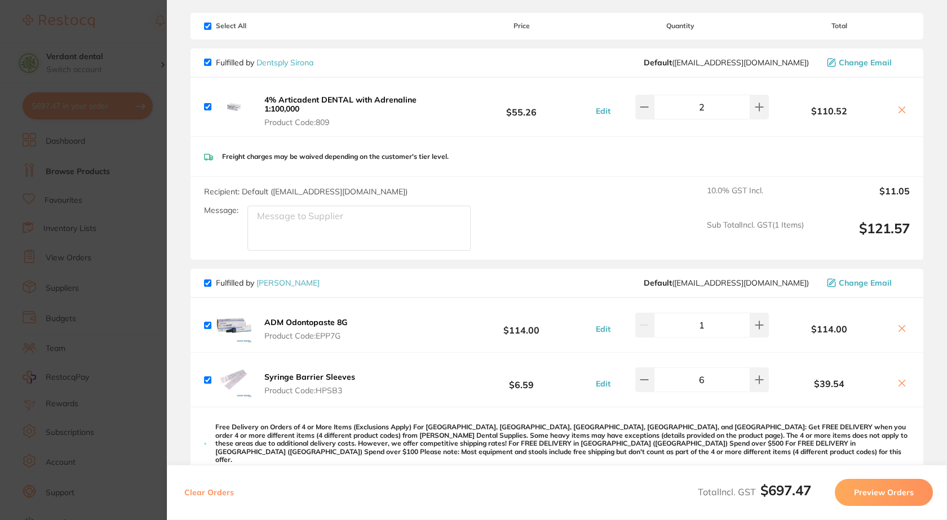
scroll to position [56, 0]
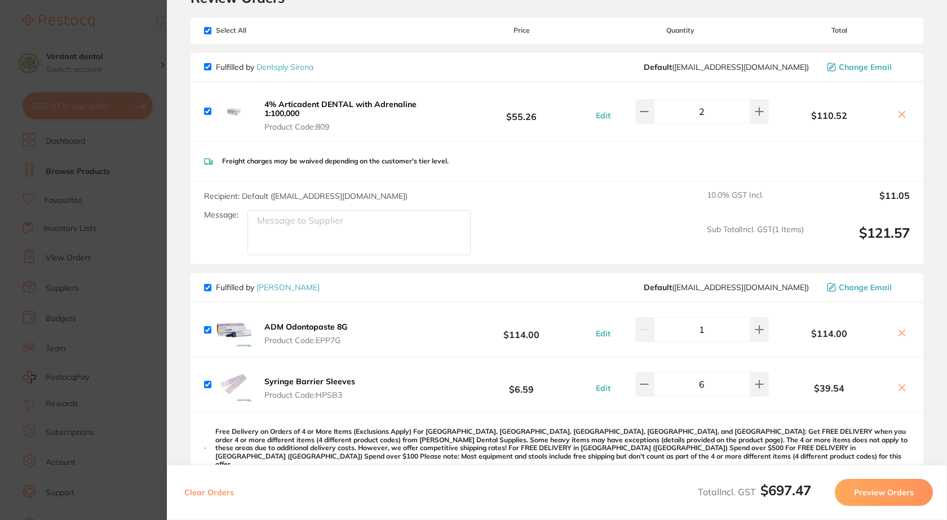
click at [157, 282] on section "Update RRP Set your pre negotiated price for this item. Item Agreed RRP (excl. …" at bounding box center [473, 260] width 947 height 520
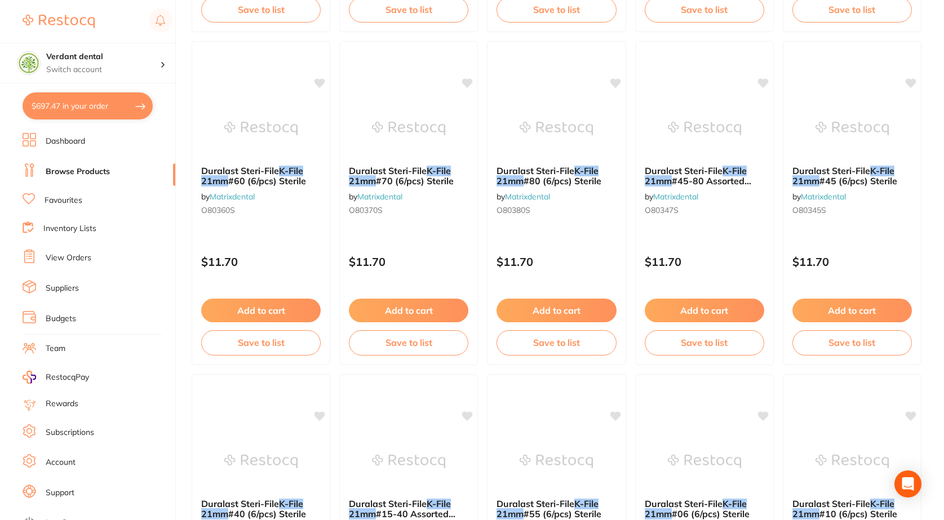
scroll to position [1360, 0]
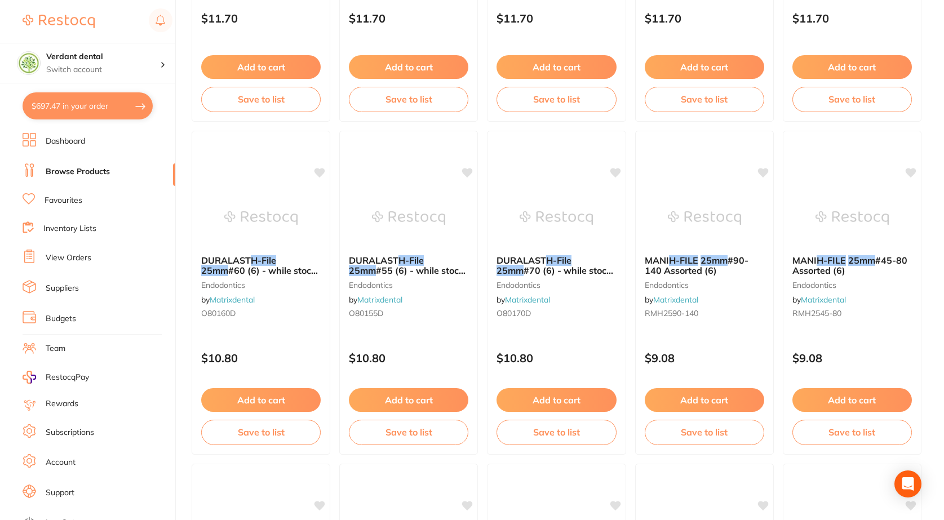
click at [83, 197] on li "Favourites" at bounding box center [99, 200] width 153 height 15
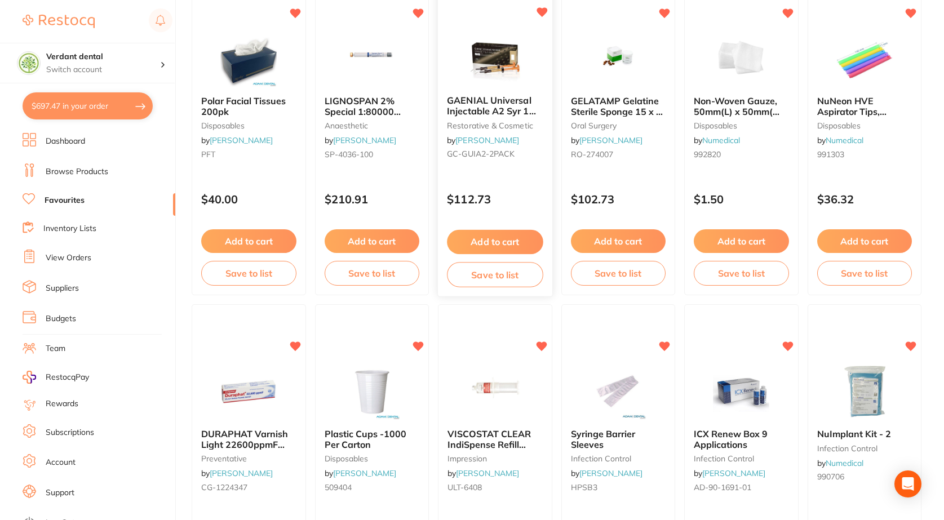
scroll to position [225, 0]
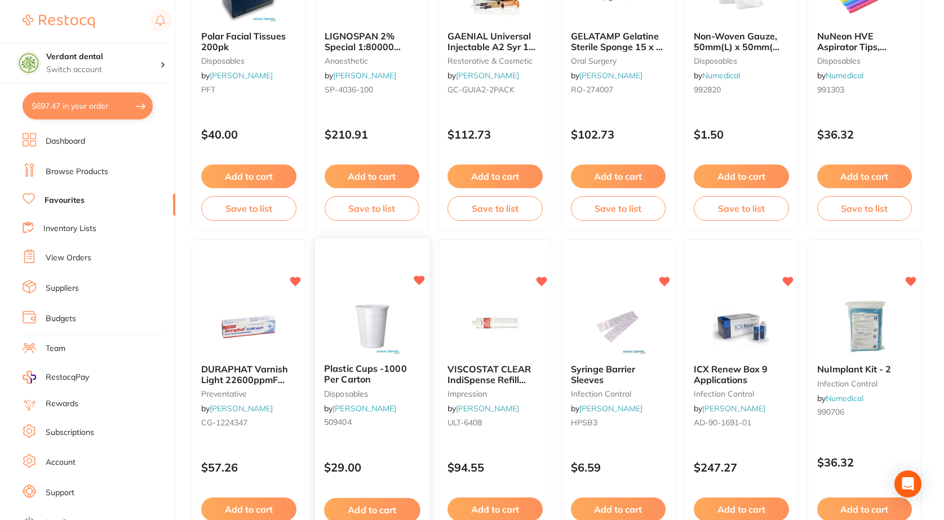
click at [385, 342] on img at bounding box center [372, 326] width 74 height 57
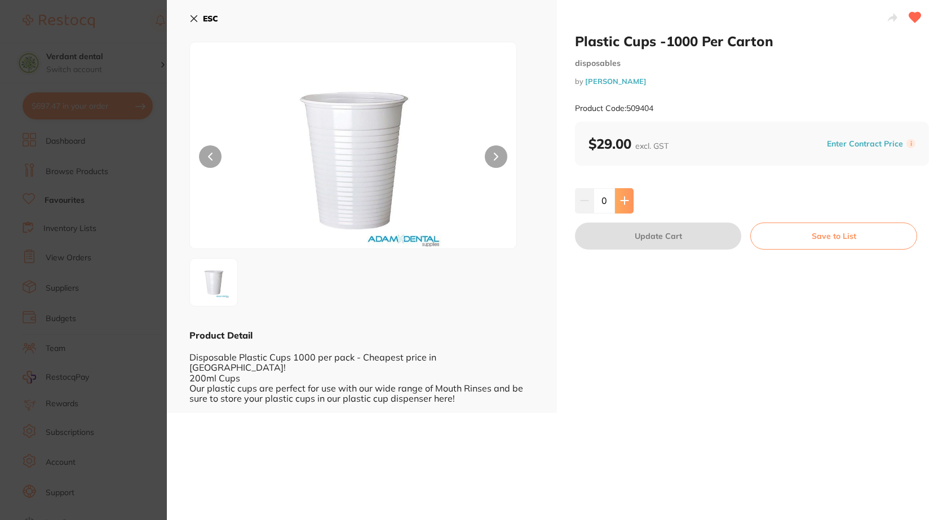
click at [629, 197] on button at bounding box center [624, 200] width 19 height 25
type input "1"
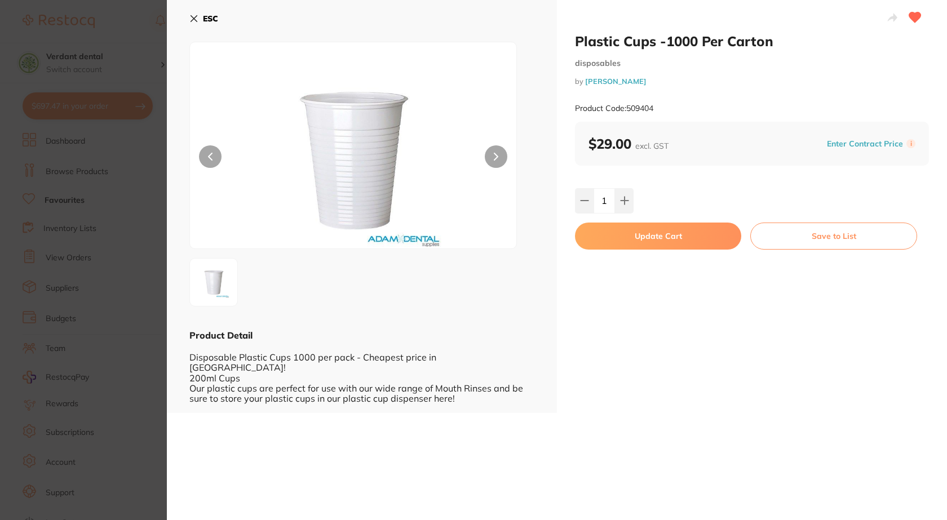
click at [633, 236] on button "Update Cart" at bounding box center [658, 236] width 166 height 27
checkbox input "false"
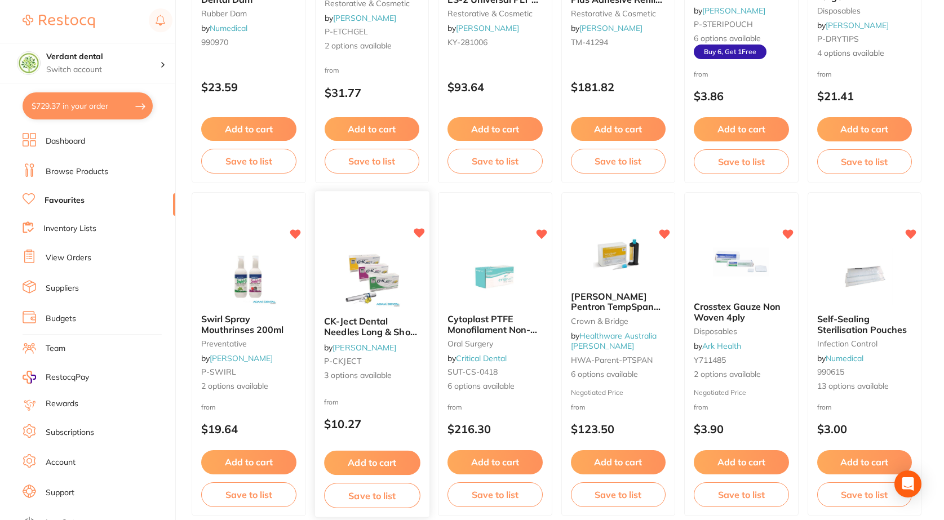
scroll to position [958, 0]
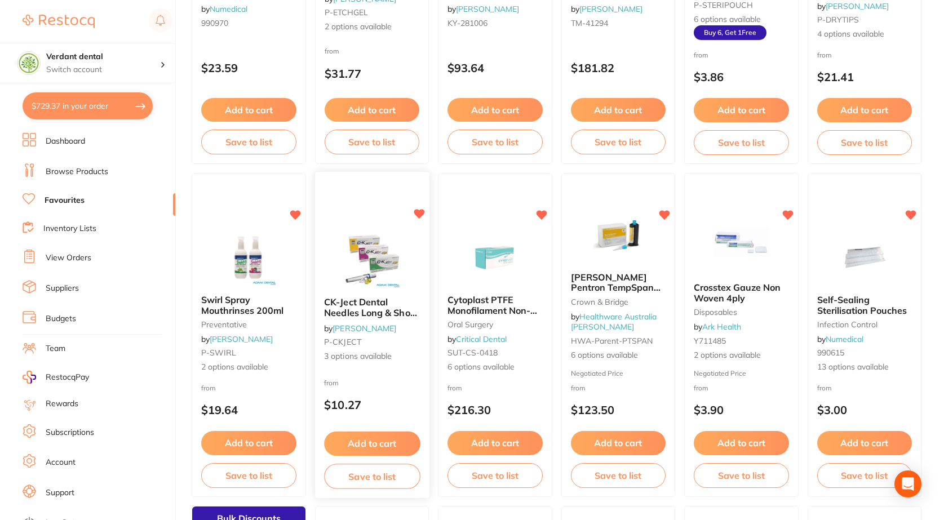
click at [398, 288] on img at bounding box center [372, 260] width 74 height 57
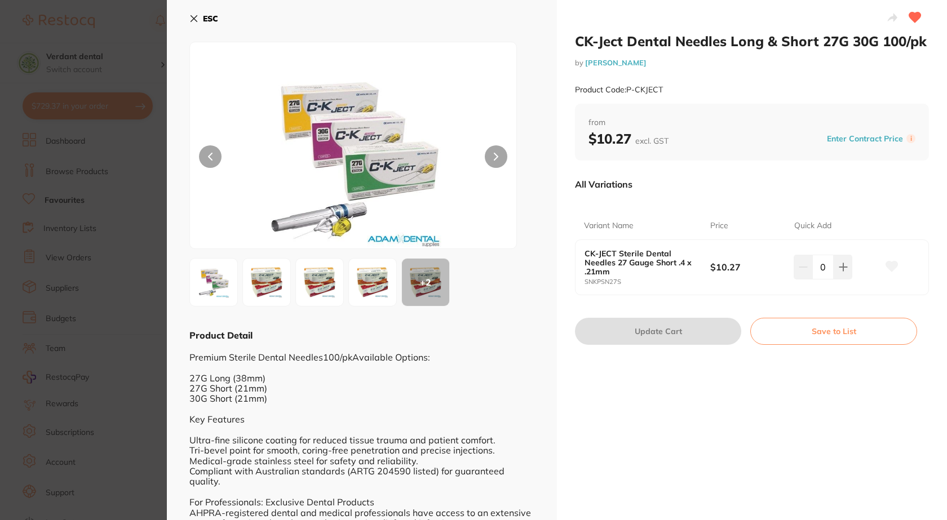
click at [198, 16] on button "ESC" at bounding box center [203, 18] width 29 height 19
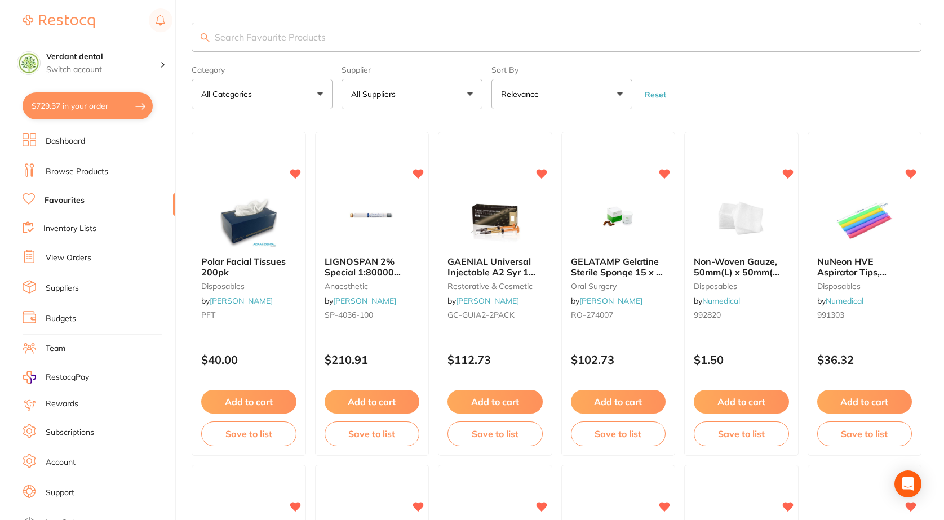
click at [256, 43] on input "search" at bounding box center [557, 37] width 730 height 29
click at [212, 41] on input "search" at bounding box center [557, 37] width 730 height 29
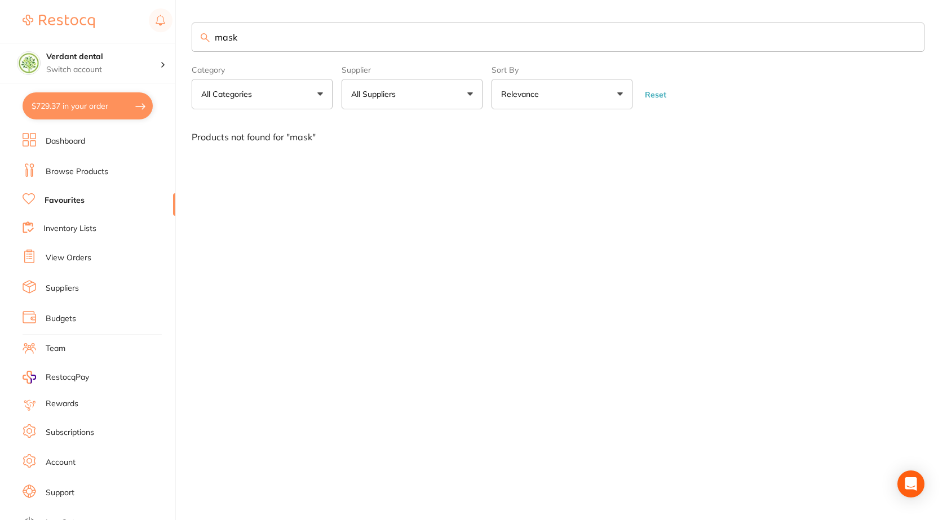
type input "mask"
click at [63, 170] on link "Browse Products" at bounding box center [77, 171] width 63 height 11
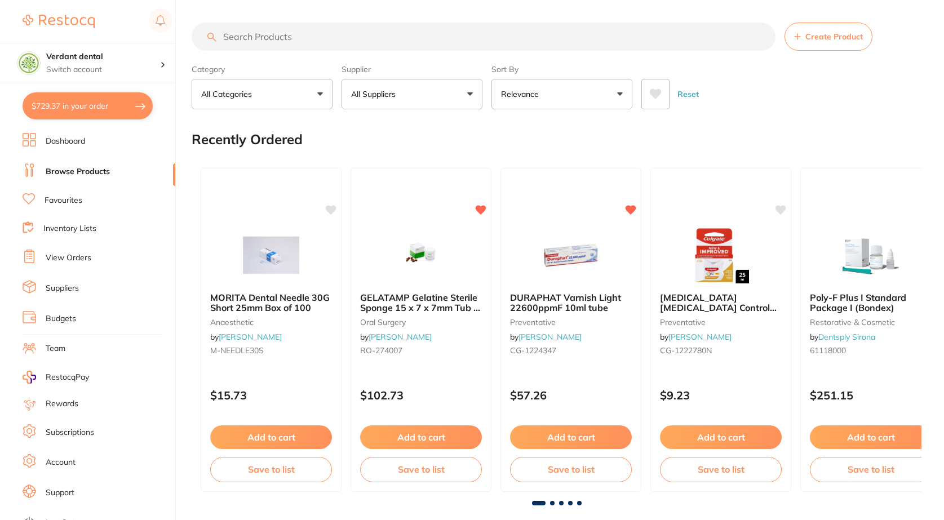
click at [238, 37] on input "search" at bounding box center [484, 37] width 584 height 28
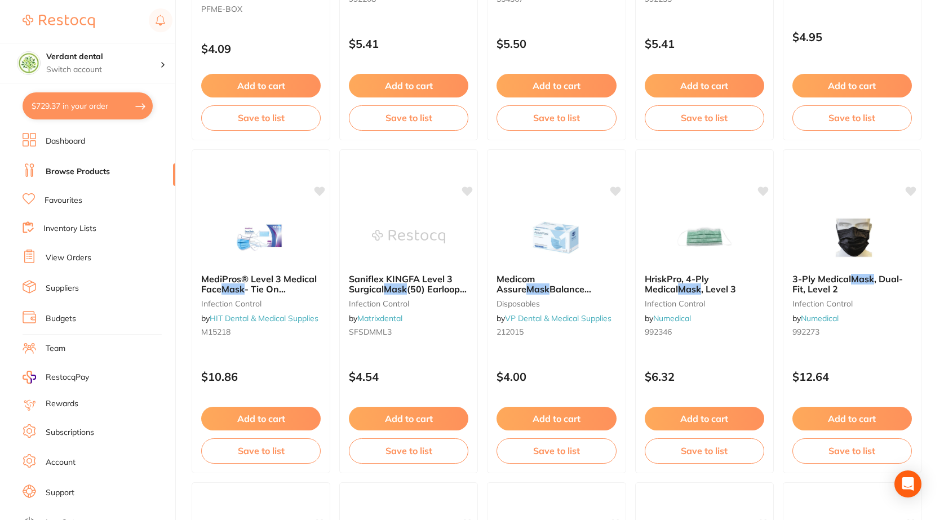
scroll to position [676, 0]
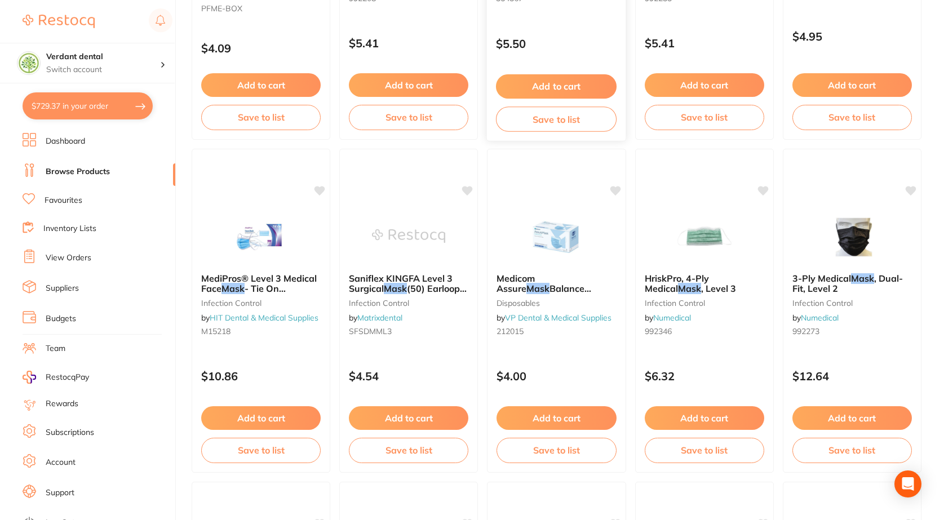
type input "mask"
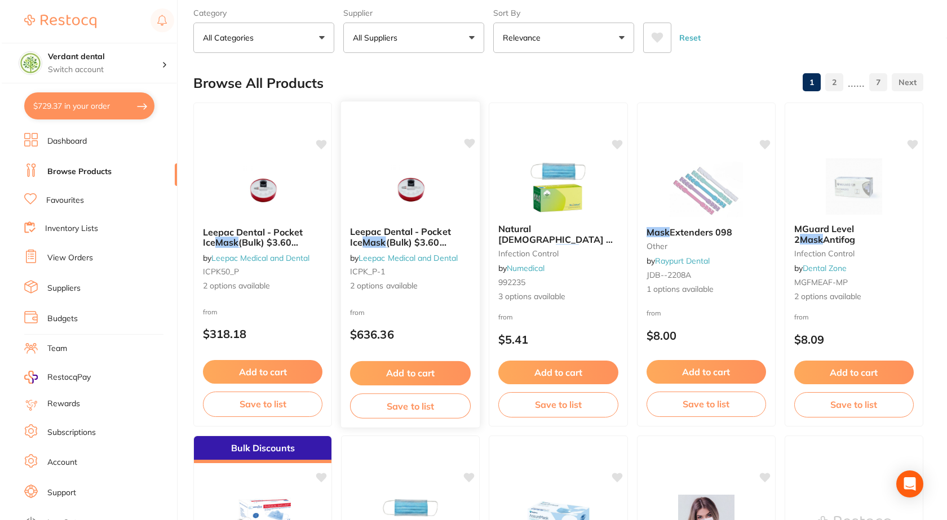
scroll to position [0, 0]
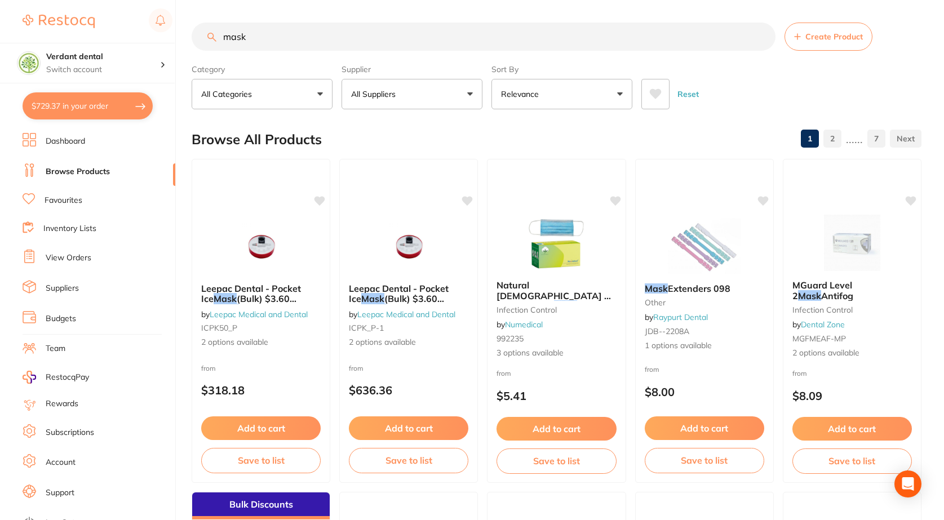
click at [422, 100] on button "All Suppliers" at bounding box center [412, 94] width 141 height 30
type input "adam"
drag, startPoint x: 410, startPoint y: 126, endPoint x: 340, endPoint y: 125, distance: 70.4
click at [726, 71] on div "Reset" at bounding box center [776, 89] width 271 height 39
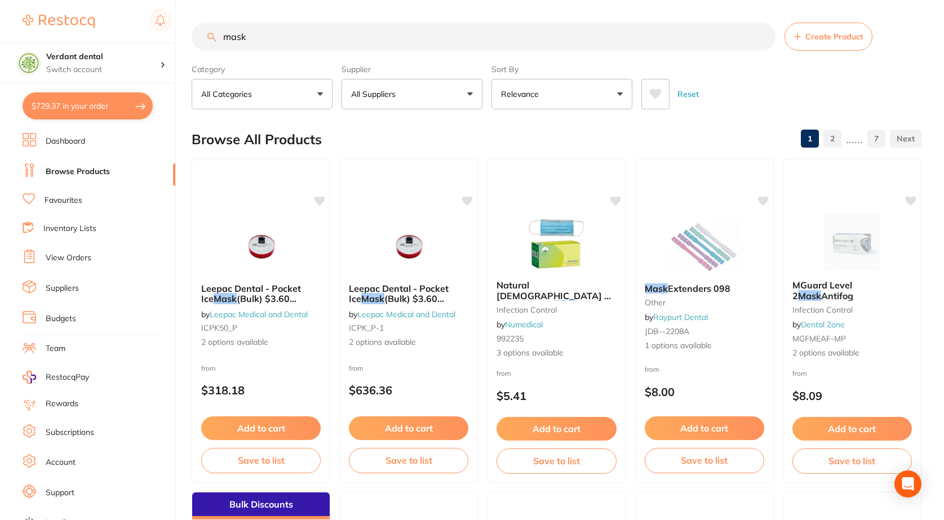
drag, startPoint x: 261, startPoint y: 36, endPoint x: 199, endPoint y: 41, distance: 62.2
click at [199, 41] on input "mask" at bounding box center [484, 37] width 584 height 28
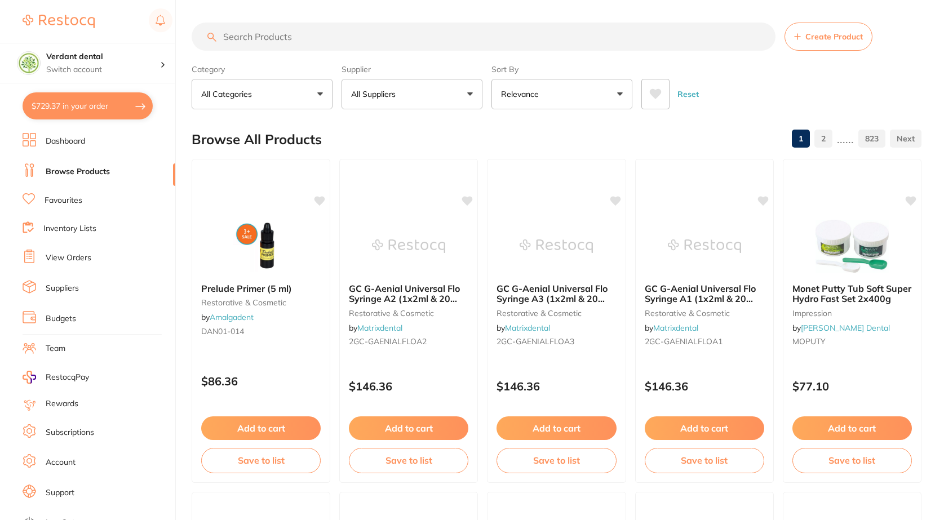
click at [113, 109] on button "$729.37 in your order" at bounding box center [88, 105] width 130 height 27
checkbox input "true"
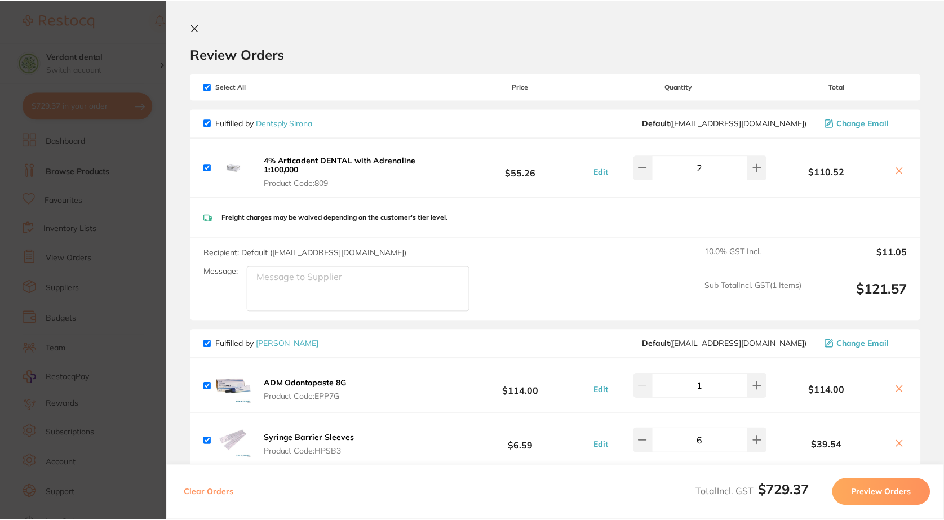
scroll to position [113, 0]
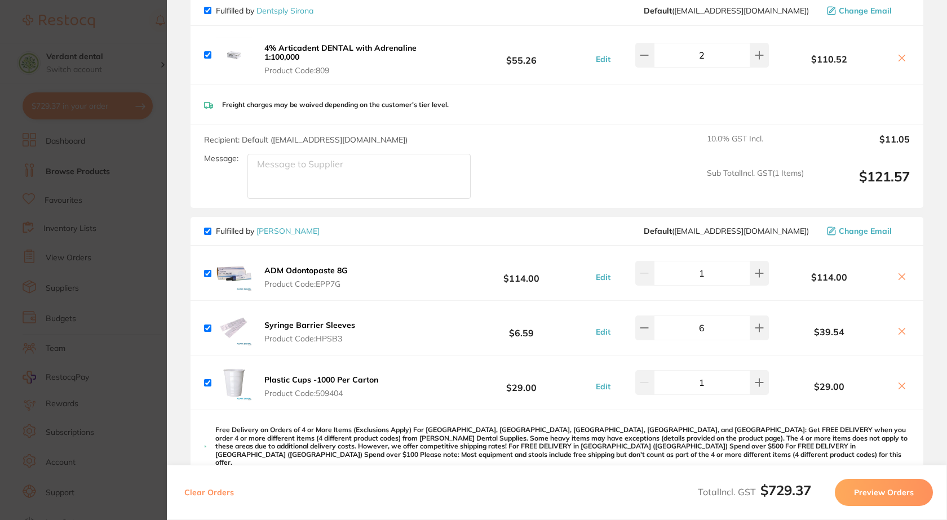
click at [294, 228] on link "[PERSON_NAME]" at bounding box center [287, 231] width 63 height 10
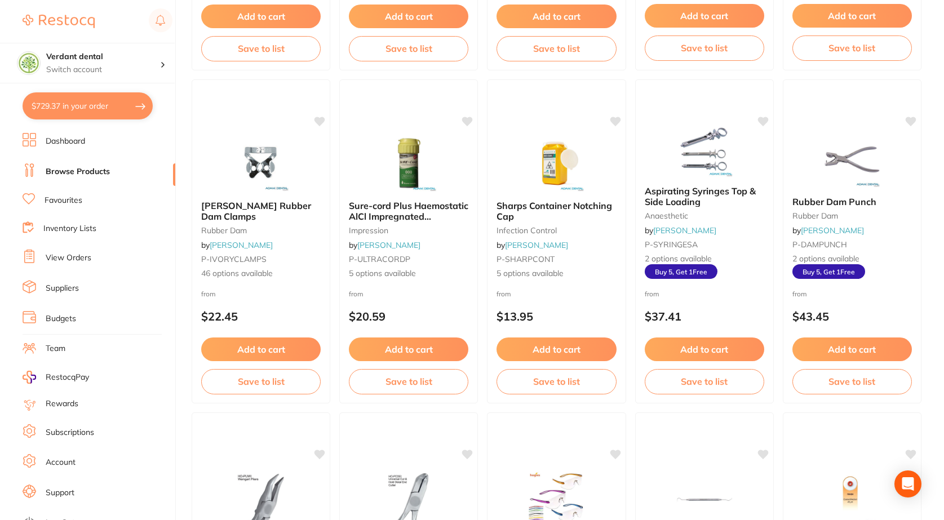
scroll to position [1409, 0]
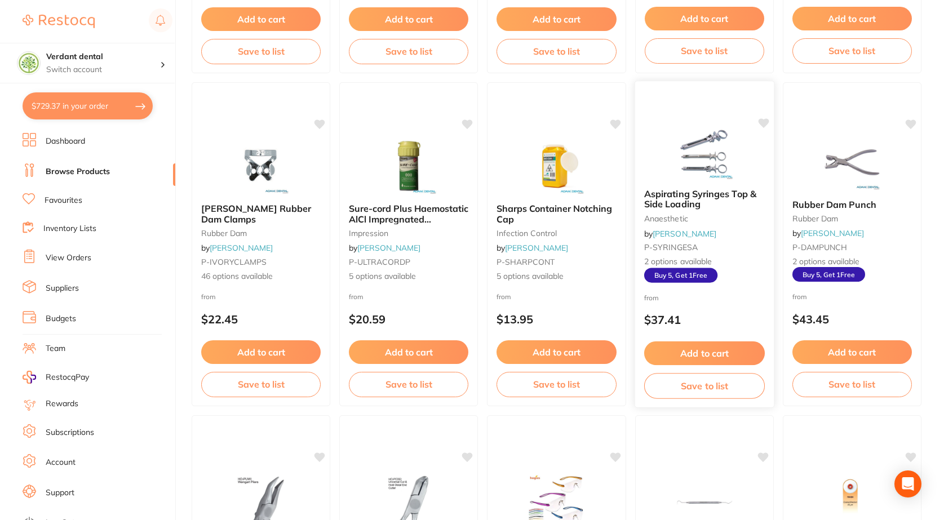
click at [675, 250] on span "P-SYRINGESA" at bounding box center [671, 247] width 54 height 10
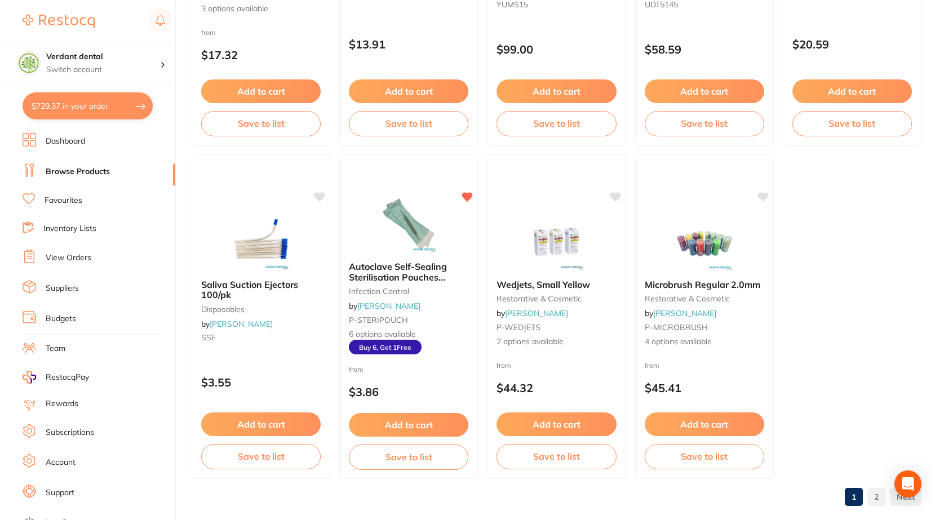
scroll to position [3352, 0]
